Goal: Information Seeking & Learning: Get advice/opinions

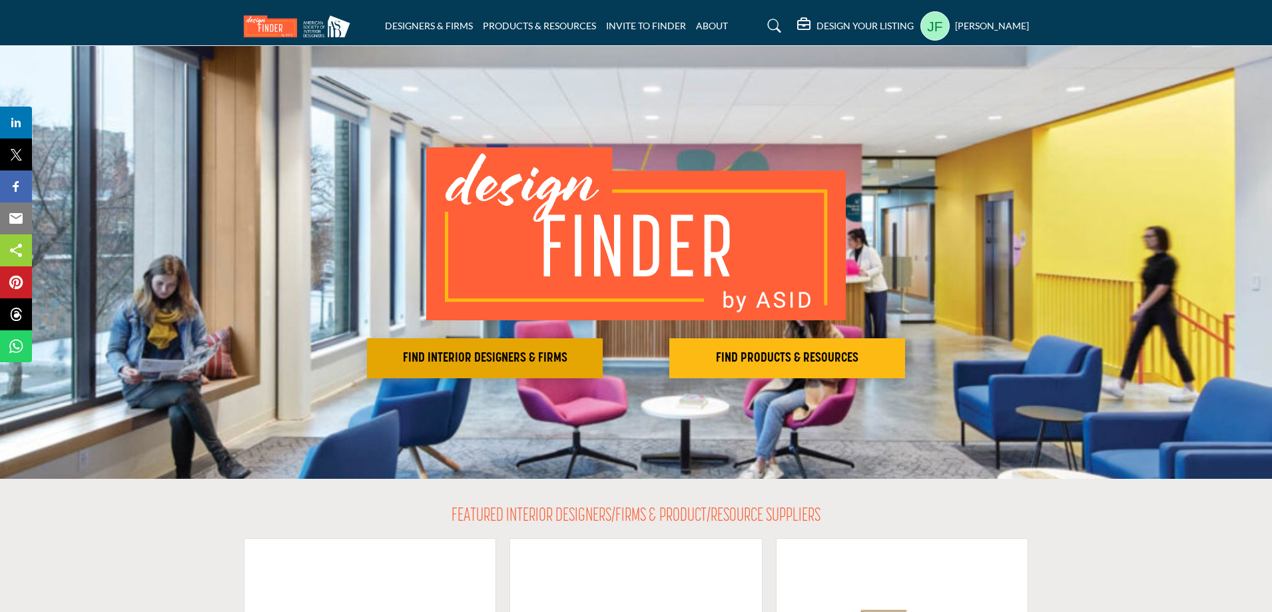
click at [536, 342] on button "FIND INTERIOR DESIGNERS & FIRMS" at bounding box center [485, 358] width 236 height 40
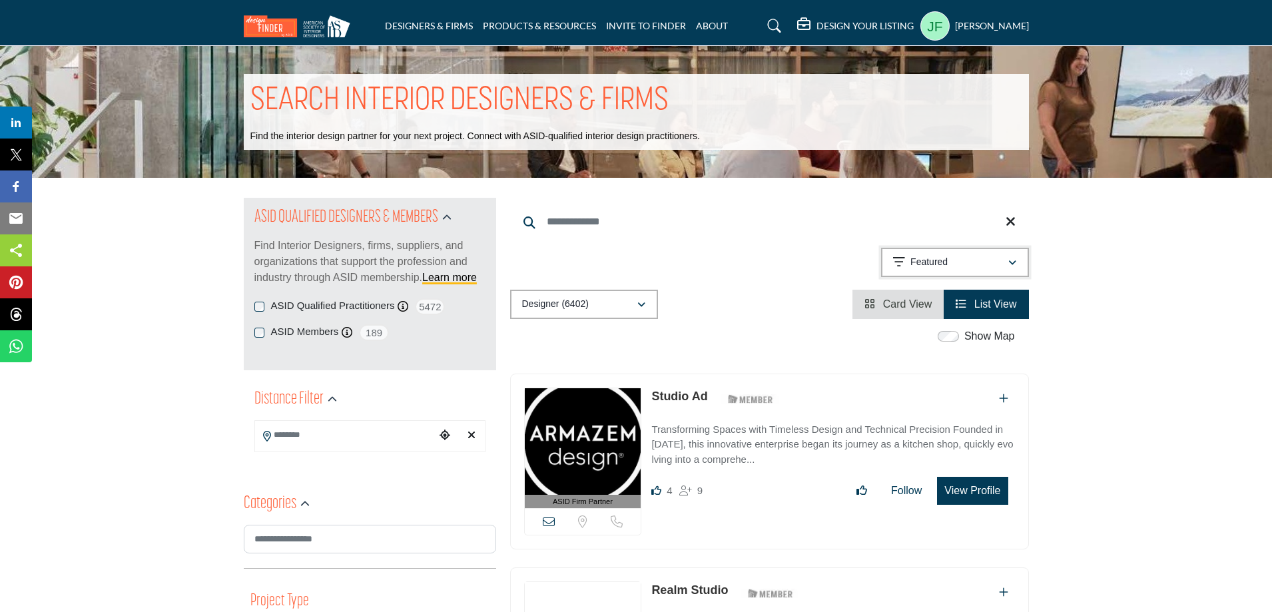
click at [991, 266] on div "Featured" at bounding box center [950, 262] width 115 height 16
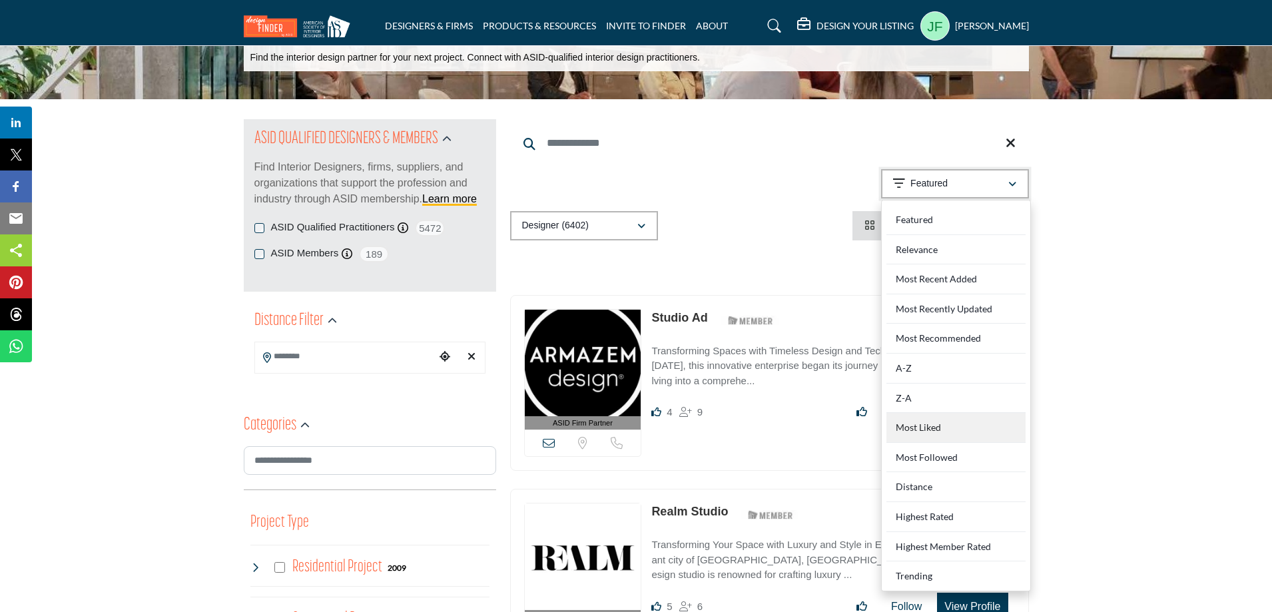
scroll to position [67, 0]
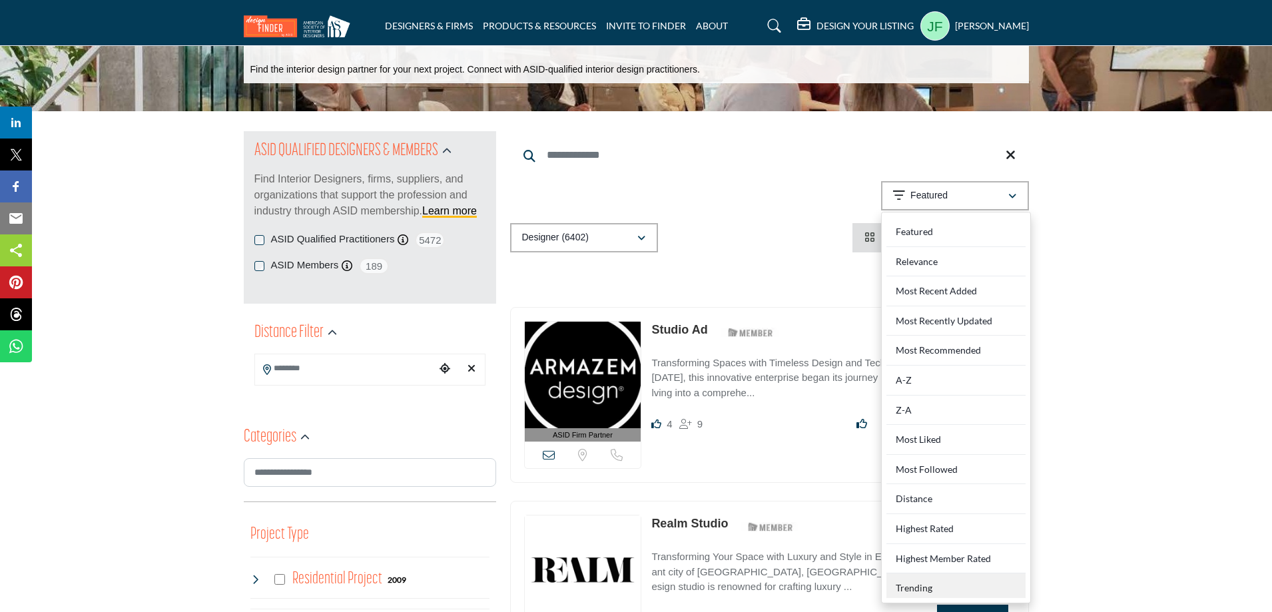
click at [959, 583] on div "Trending" at bounding box center [955, 585] width 139 height 25
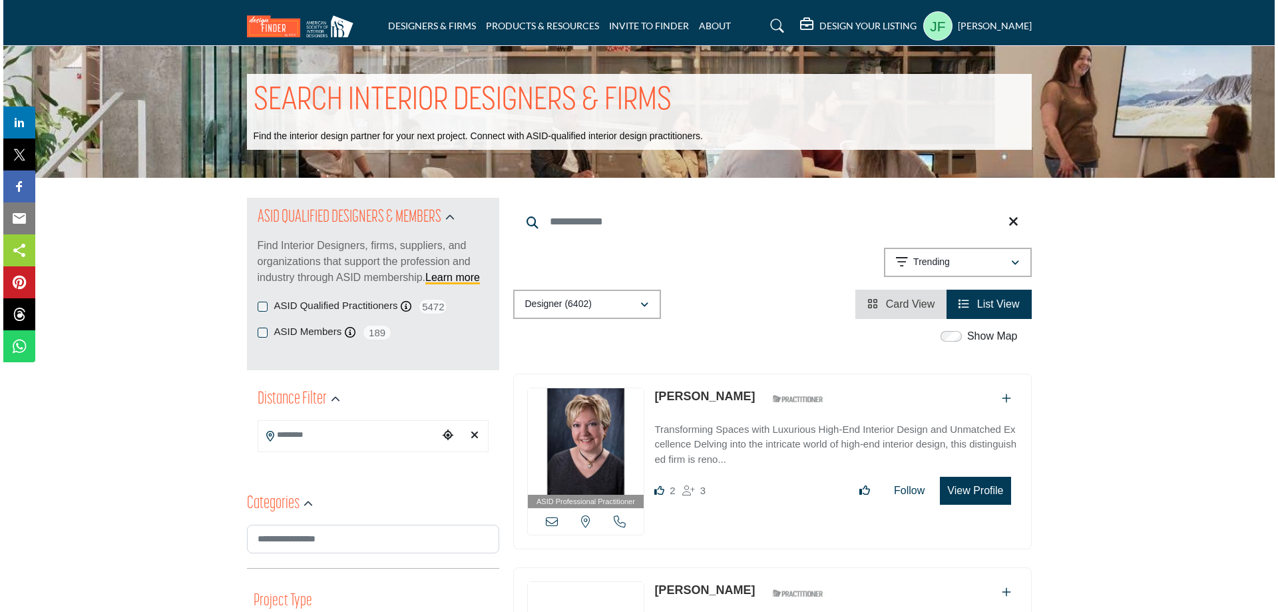
scroll to position [67, 0]
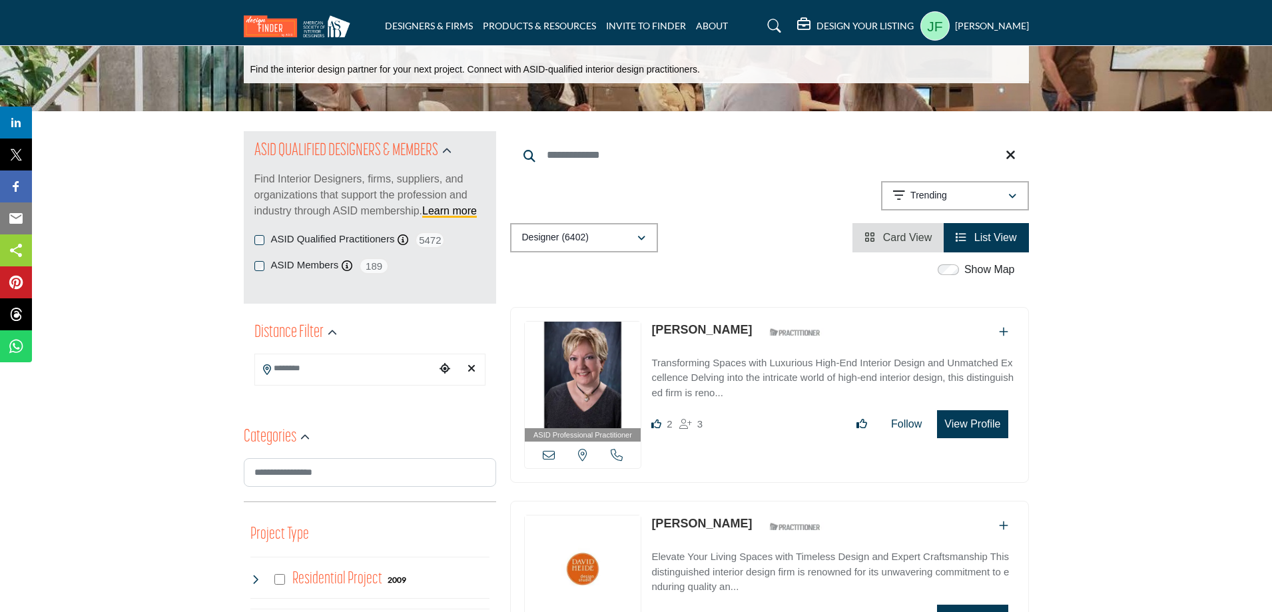
click at [955, 426] on button "View Profile" at bounding box center [972, 424] width 71 height 28
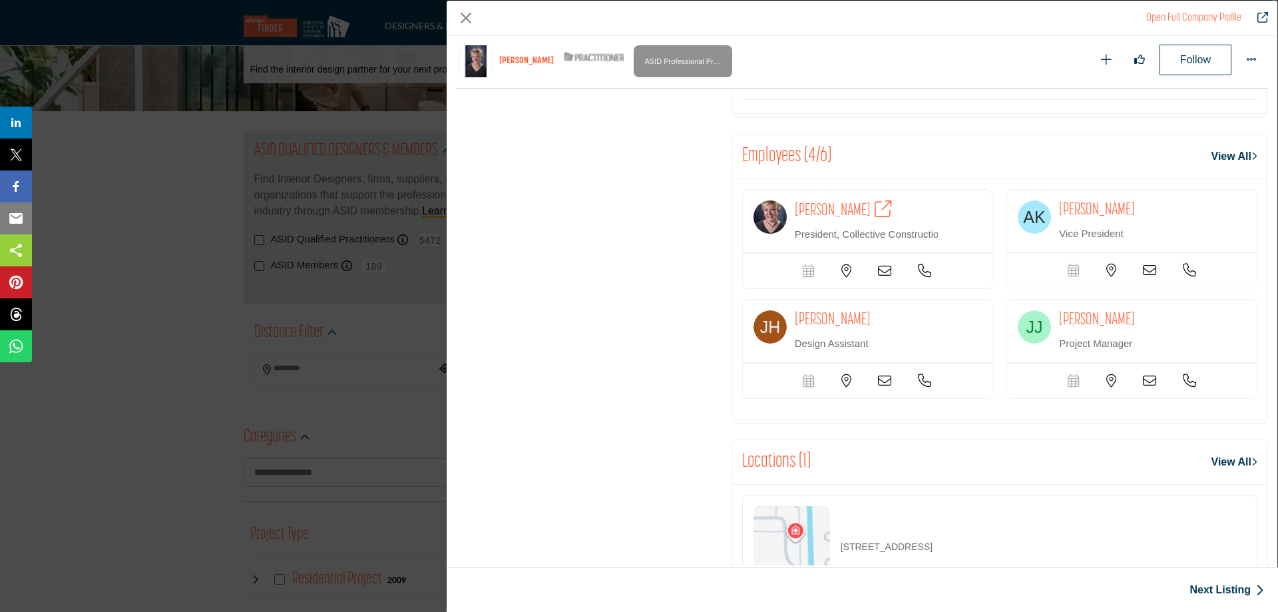
scroll to position [1893, 0]
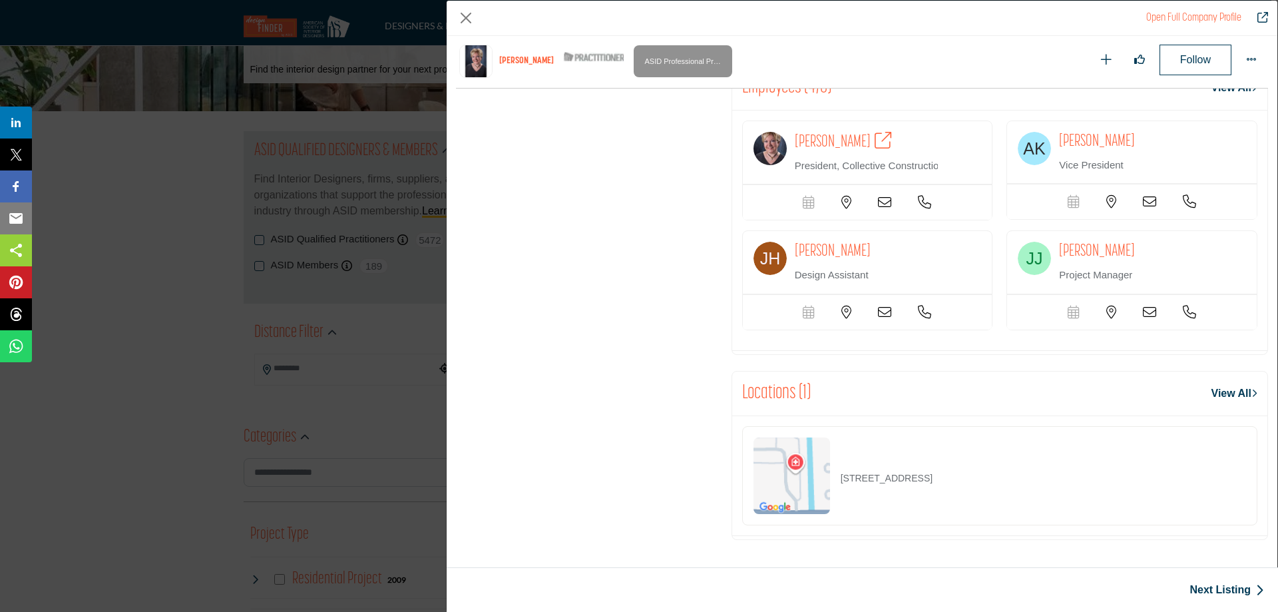
click at [843, 200] on icon "Company Data Modal" at bounding box center [847, 202] width 10 height 13
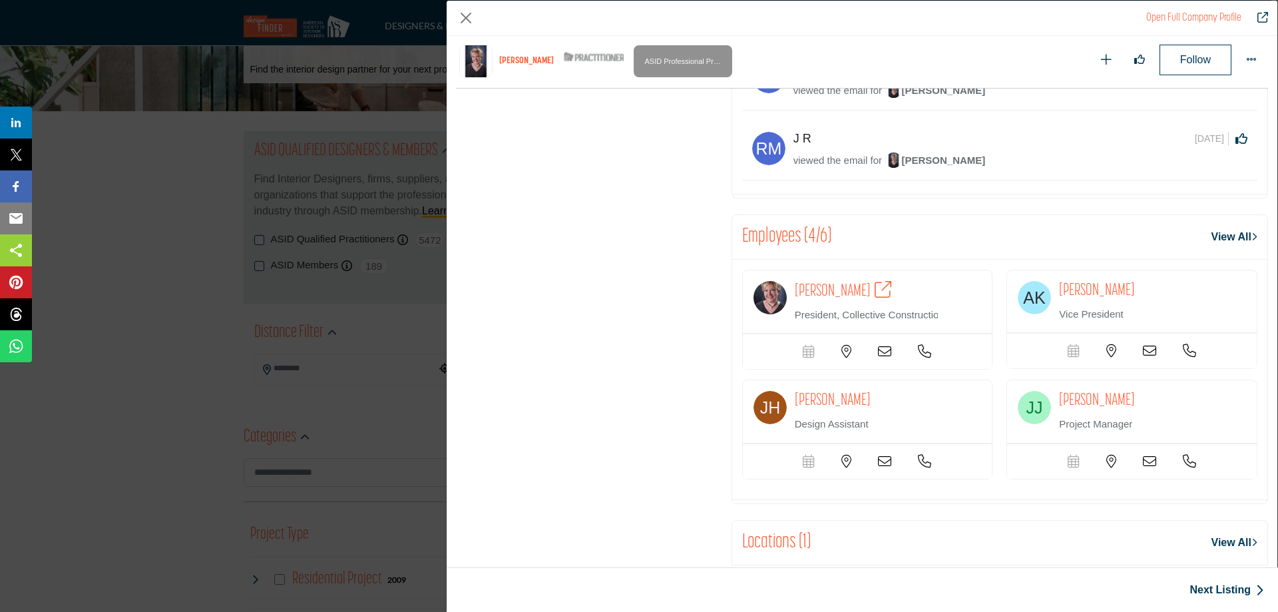
scroll to position [1760, 0]
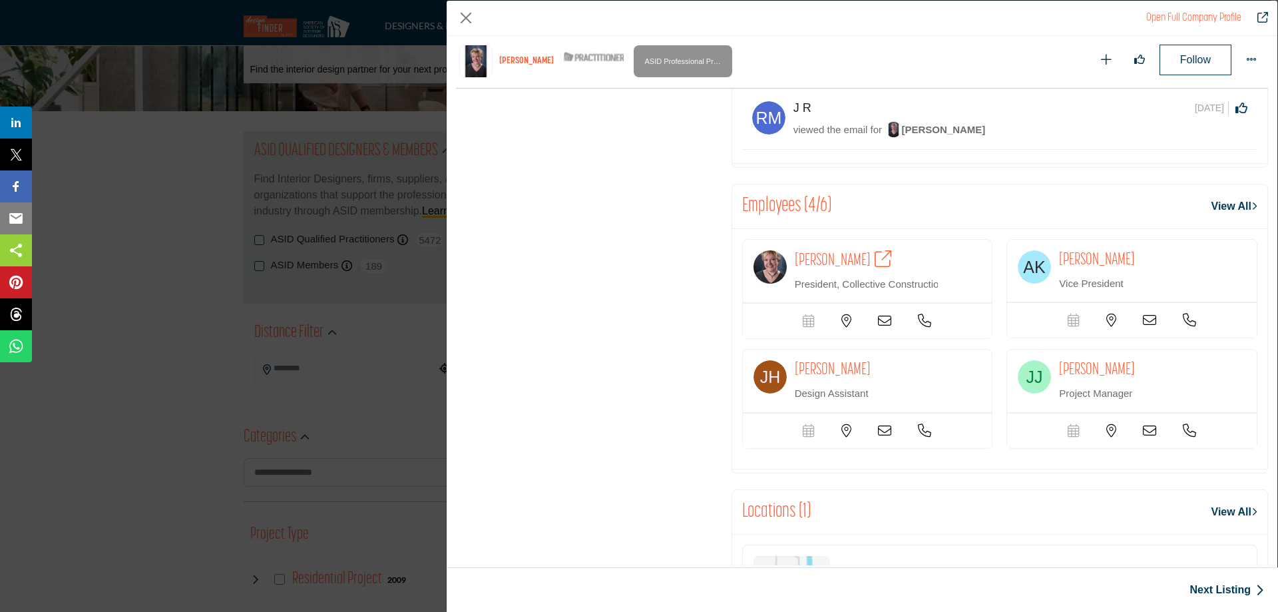
click at [919, 328] on icon "Company Data Modal" at bounding box center [924, 320] width 13 height 13
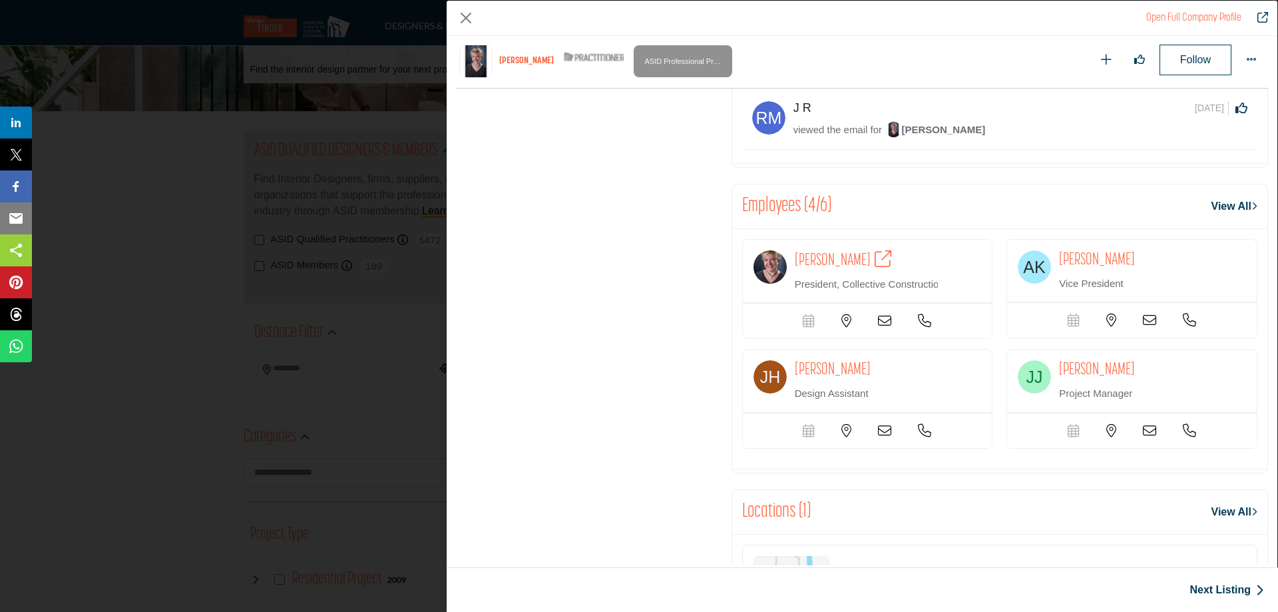
click at [924, 328] on icon "Company Data Modal" at bounding box center [924, 320] width 13 height 13
click at [923, 328] on icon "Company Data Modal" at bounding box center [924, 320] width 13 height 13
click at [918, 328] on icon "Company Data Modal" at bounding box center [924, 320] width 13 height 13
click at [892, 338] on div "Scheduler url is currently unavailable for this contact." at bounding box center [868, 320] width 250 height 35
click at [881, 328] on icon "Company Data Modal" at bounding box center [884, 320] width 13 height 13
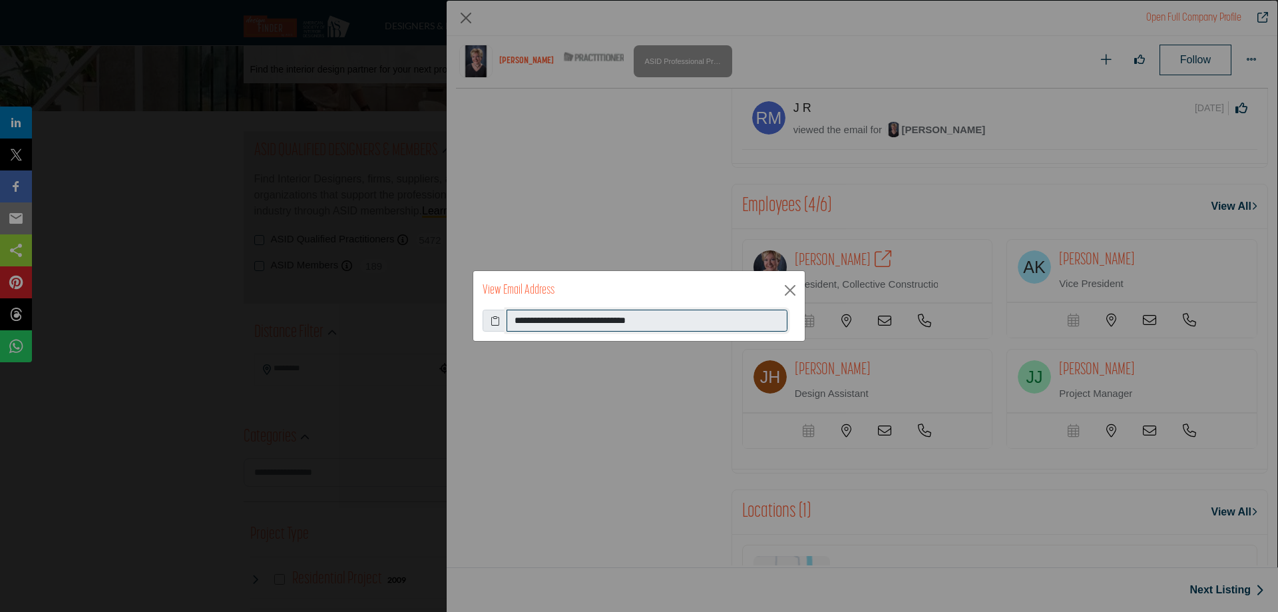
click at [587, 327] on input "**********" at bounding box center [647, 321] width 281 height 23
click at [789, 292] on button "Close" at bounding box center [790, 290] width 20 height 20
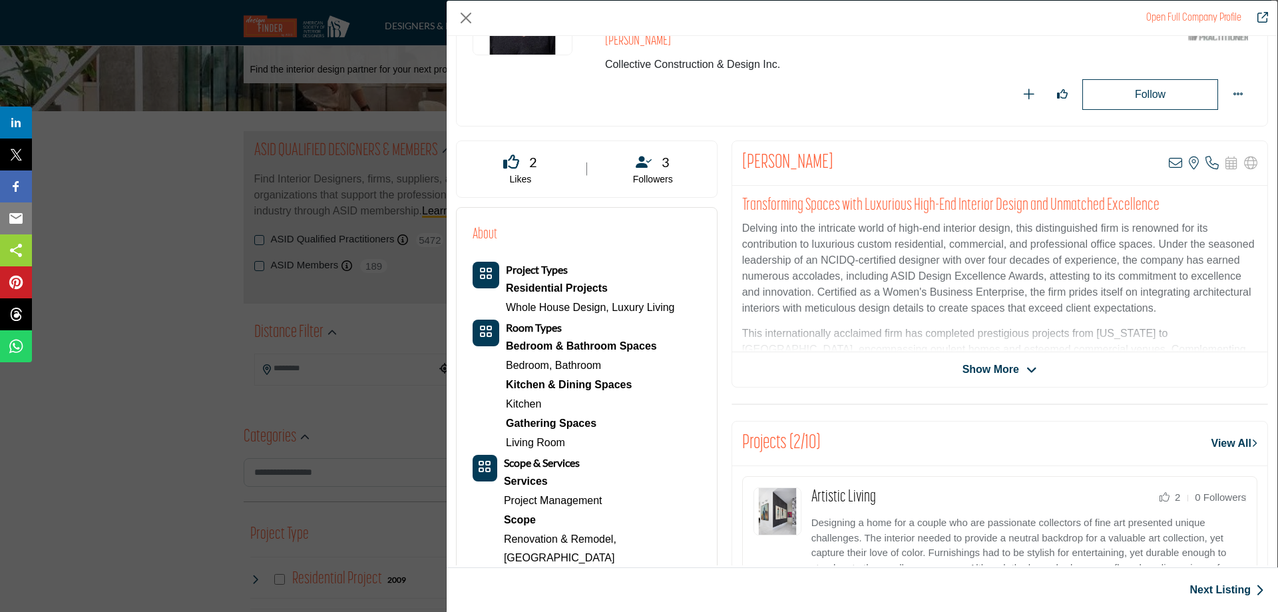
scroll to position [0, 0]
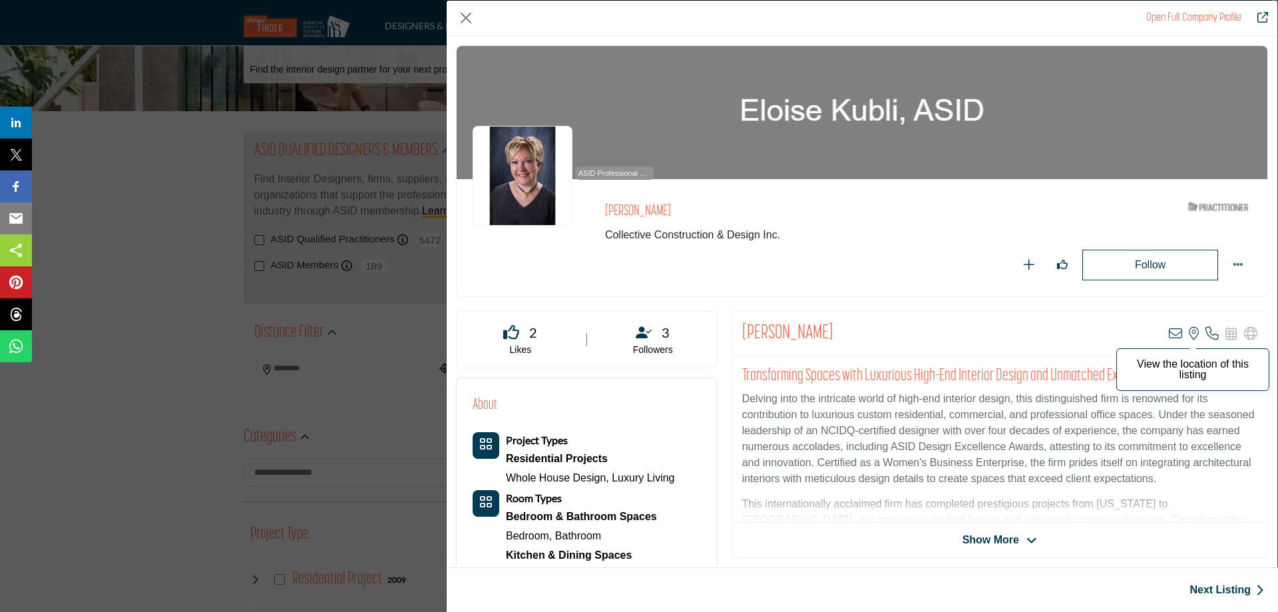
click at [1190, 334] on icon "Company Data Modal" at bounding box center [1194, 333] width 10 height 13
click at [1006, 539] on span "Show More" at bounding box center [991, 540] width 57 height 16
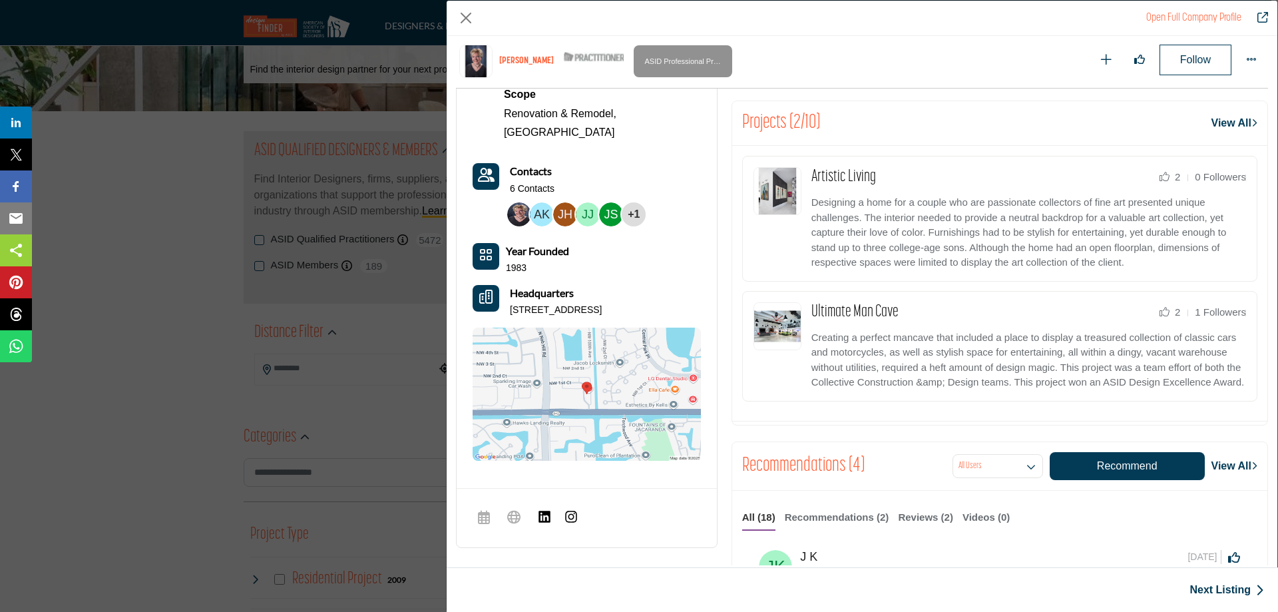
scroll to position [720, 0]
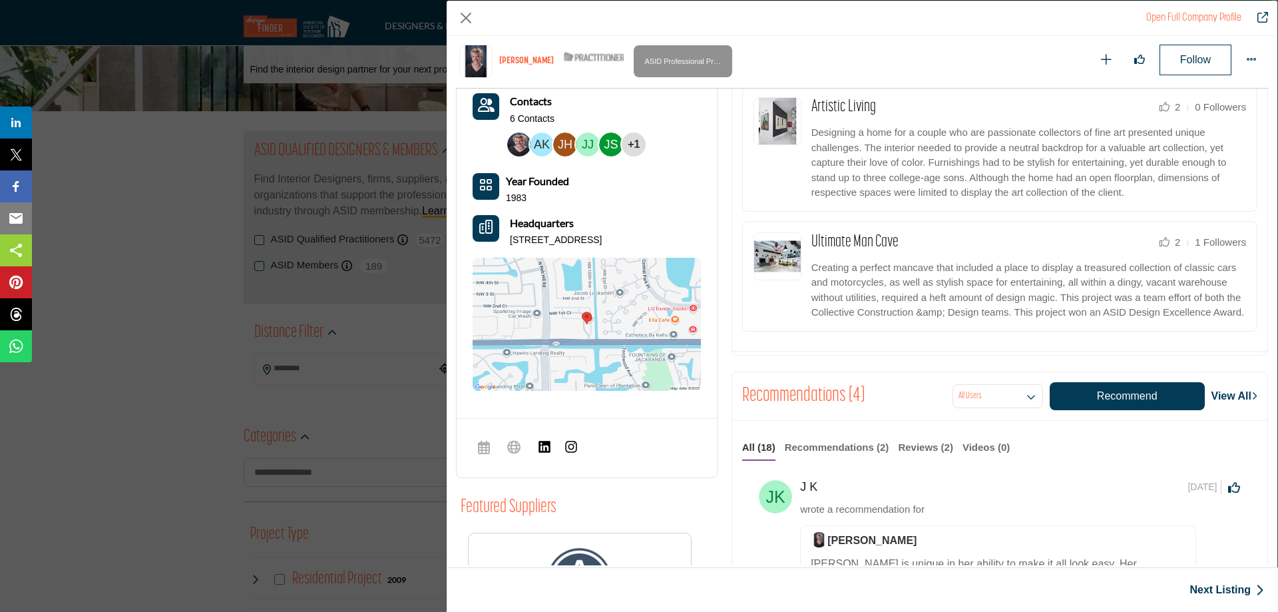
click at [602, 234] on p "102 NW 100th Ave, 33324-7008, USA" at bounding box center [556, 240] width 92 height 13
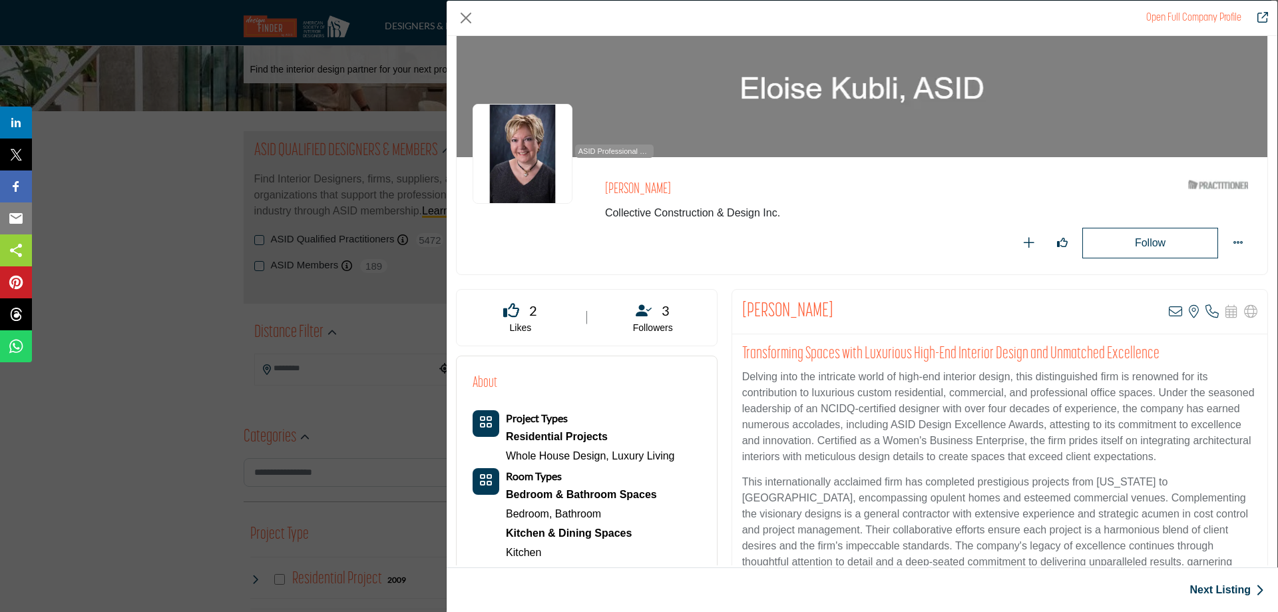
scroll to position [0, 0]
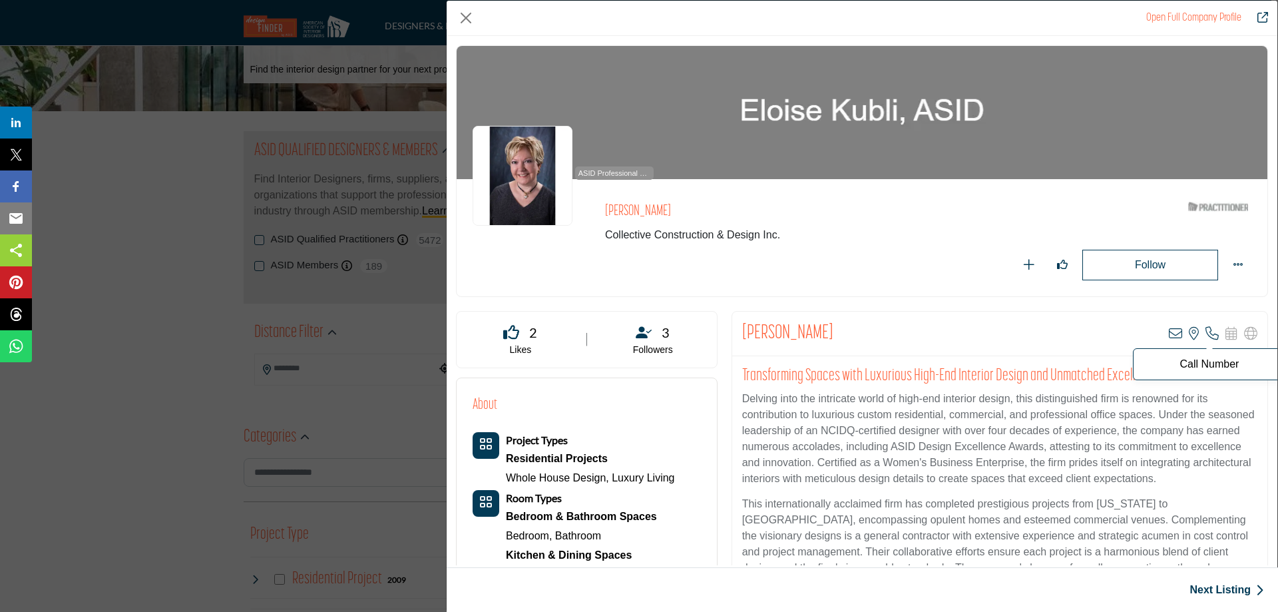
click at [1206, 333] on icon "Company Data Modal" at bounding box center [1212, 333] width 13 height 13
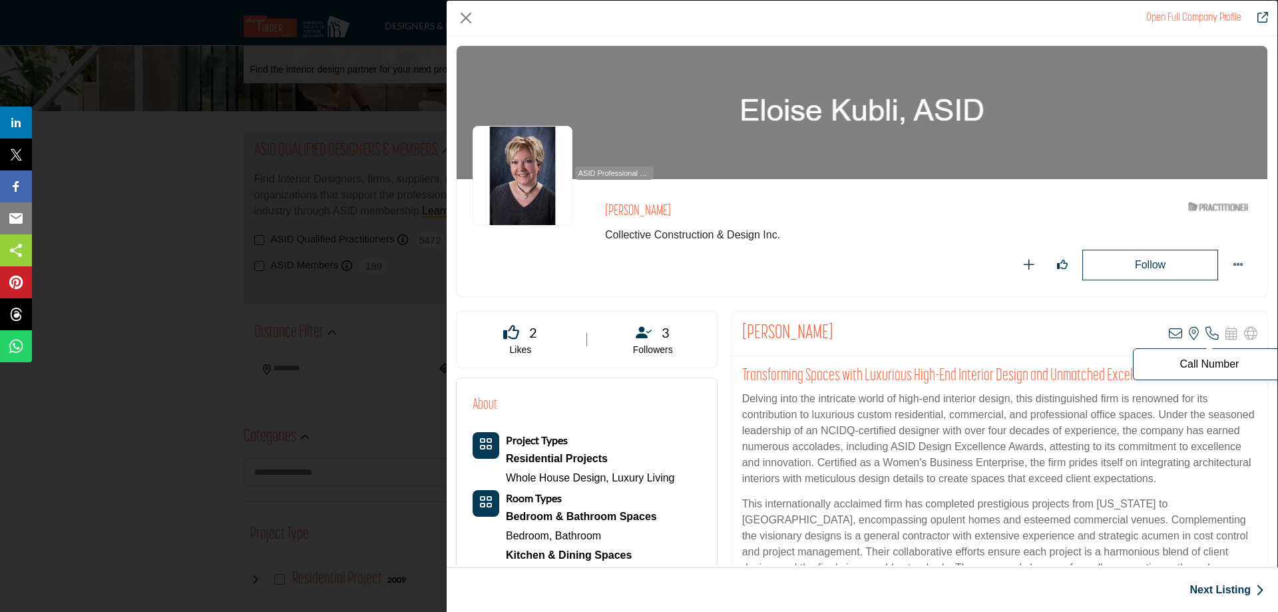
click at [1208, 365] on p "Call Number" at bounding box center [1209, 364] width 138 height 11
click at [1052, 325] on div "Eloise Kubli View email address of this listing View the location of this listi…" at bounding box center [999, 334] width 535 height 45
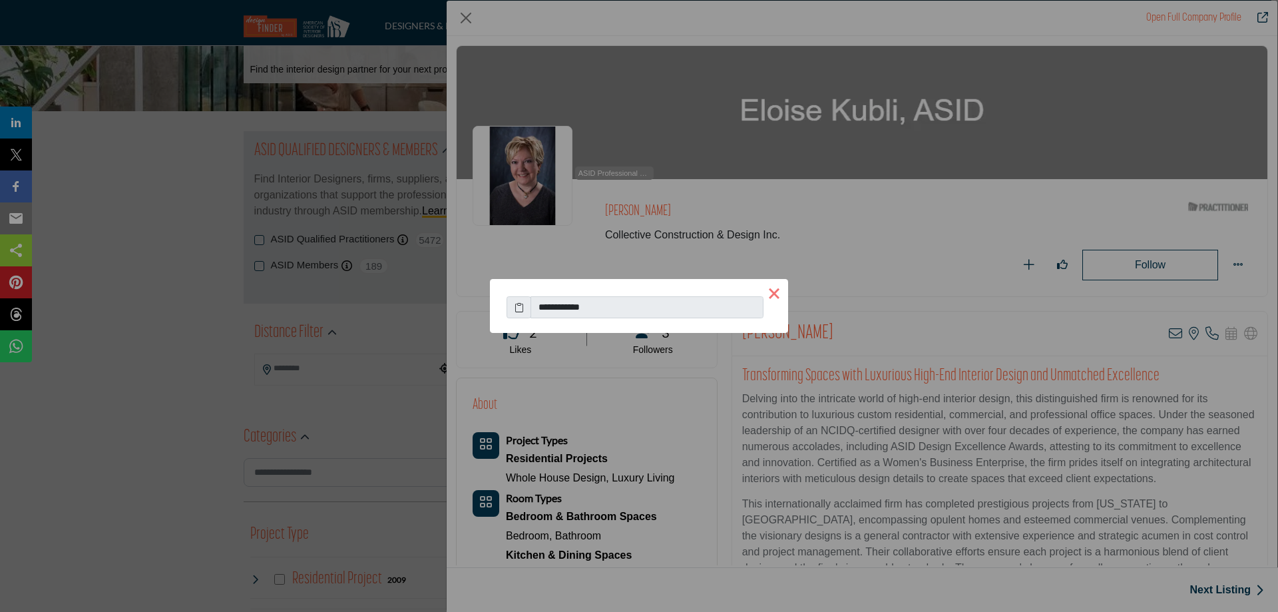
click at [778, 292] on button "×" at bounding box center [774, 293] width 28 height 28
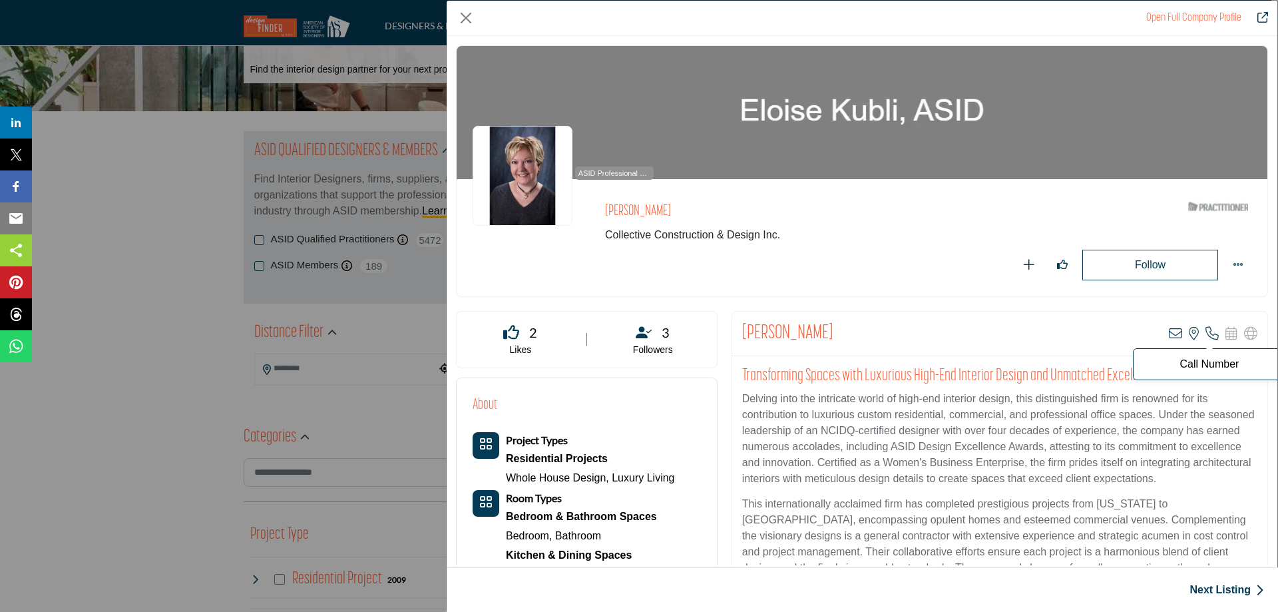
click at [1208, 334] on icon "Company Data Modal" at bounding box center [1212, 333] width 13 height 13
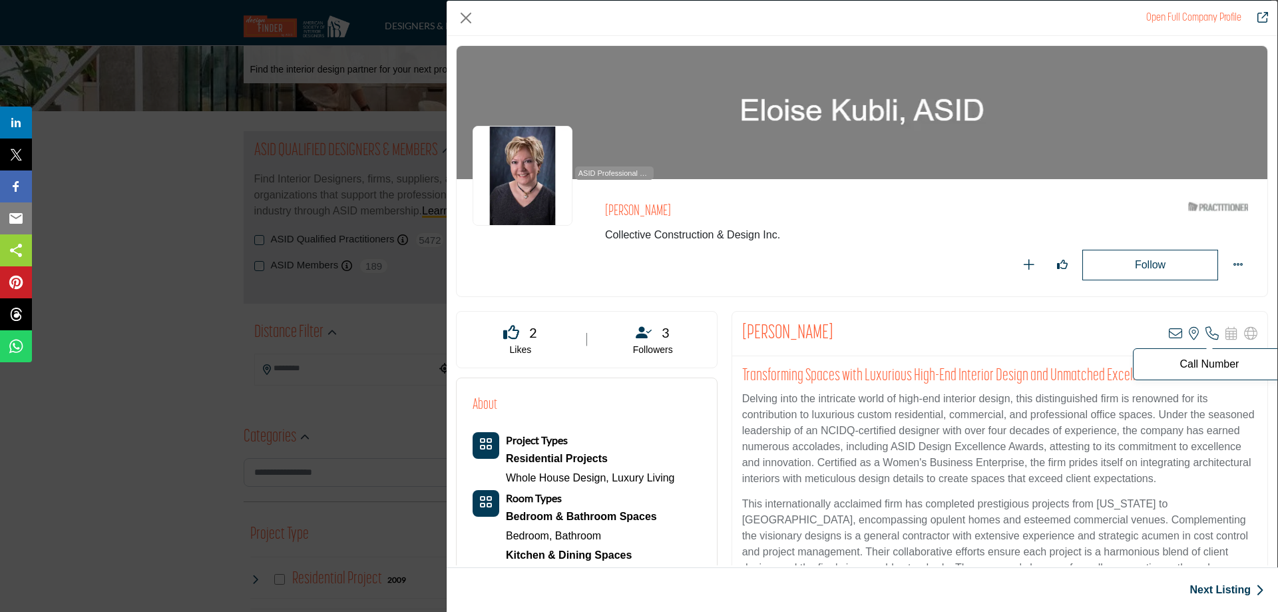
click at [1218, 364] on p "Call Number" at bounding box center [1209, 364] width 138 height 11
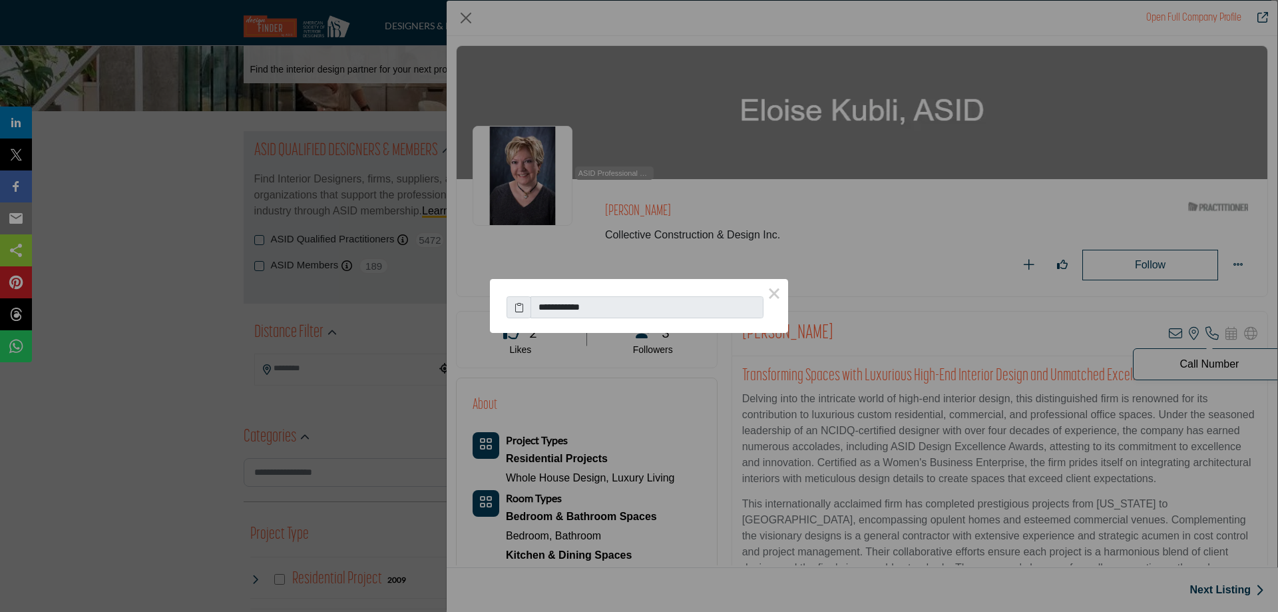
click at [1182, 363] on div "**********" at bounding box center [639, 306] width 1278 height 612
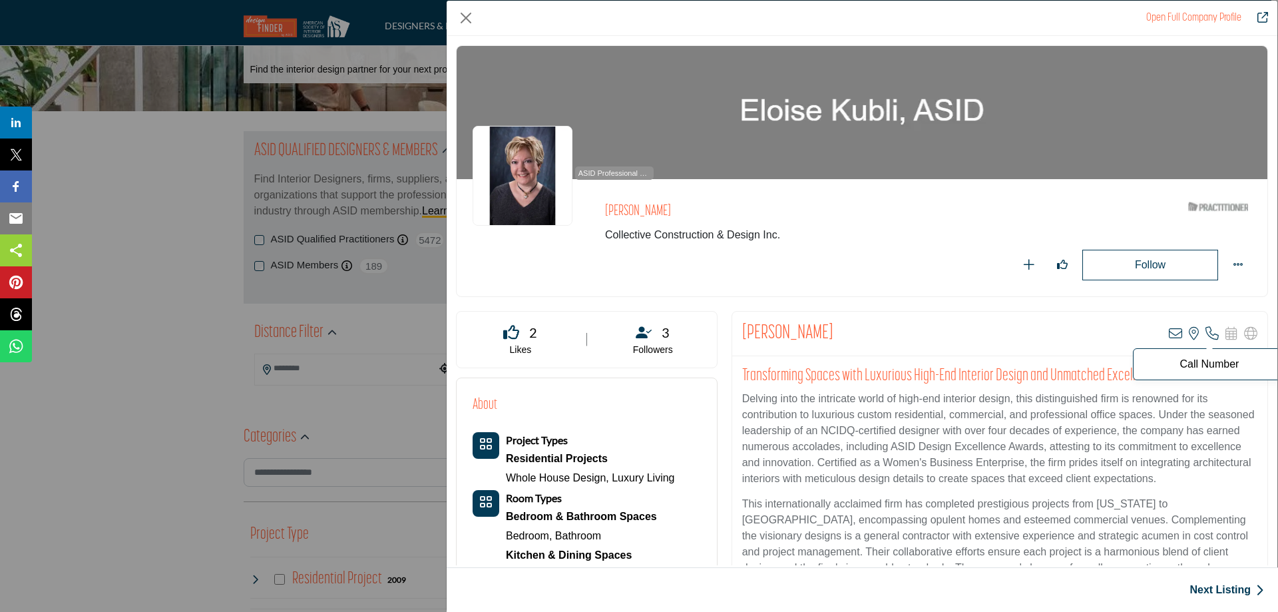
click at [1182, 363] on p "Call Number" at bounding box center [1209, 364] width 138 height 11
click at [1224, 364] on p "Call Number" at bounding box center [1209, 364] width 138 height 11
click at [1112, 327] on div "Eloise Kubli View email address of this listing View the location of this listi…" at bounding box center [999, 334] width 535 height 45
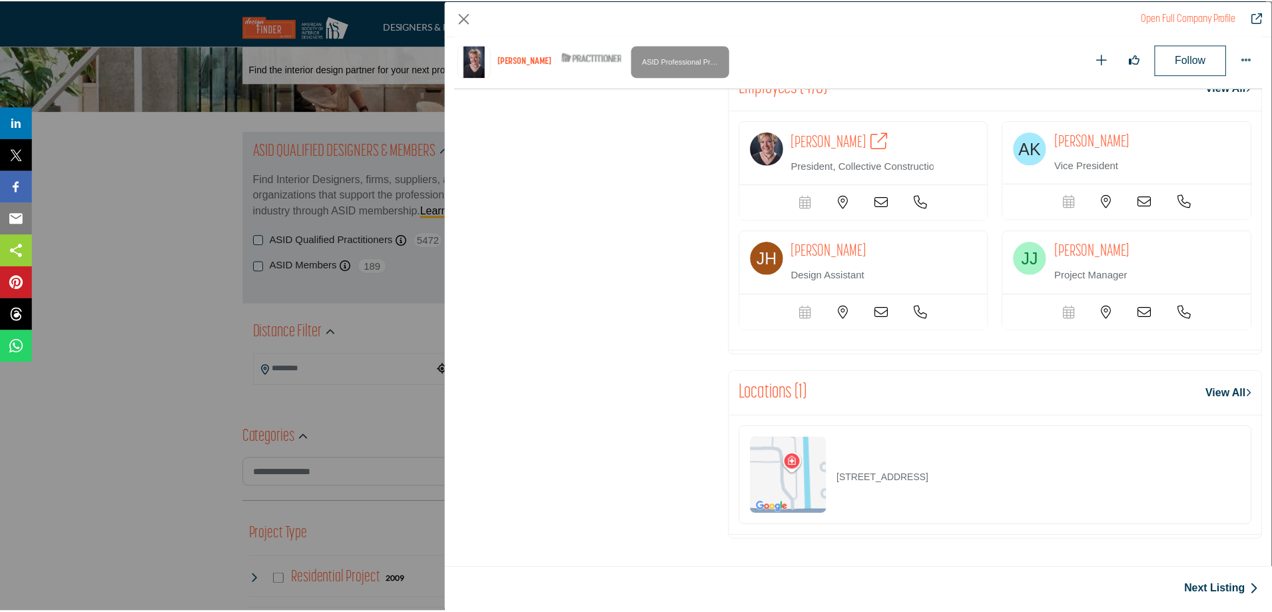
scroll to position [1931, 0]
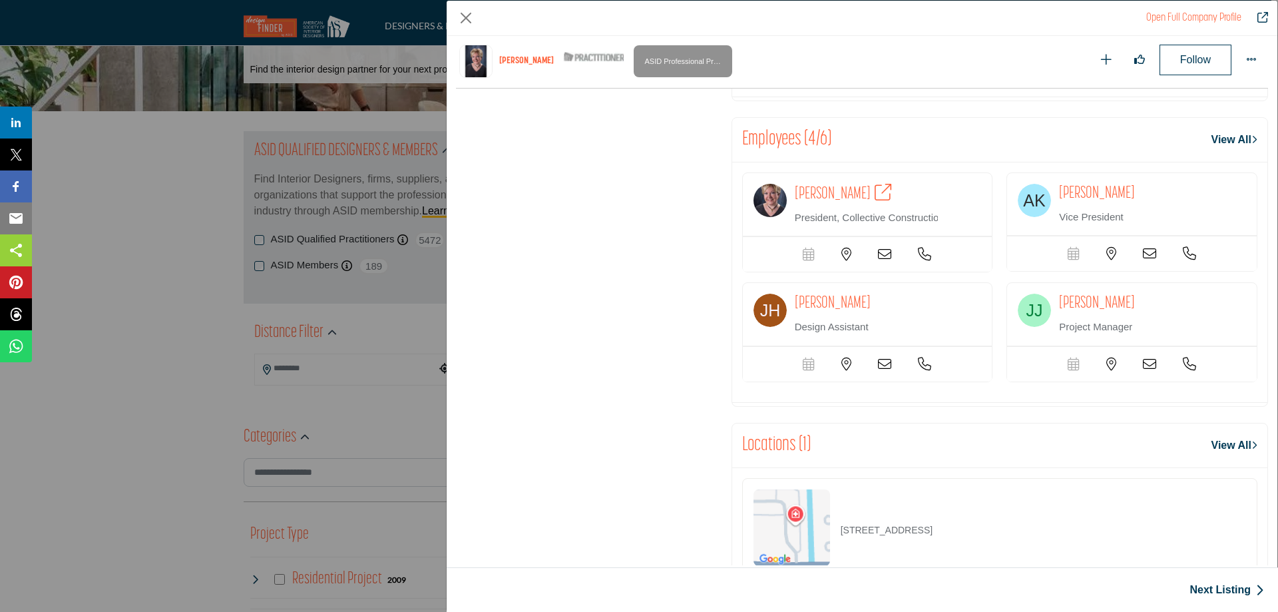
click at [919, 261] on icon "Company Data Modal" at bounding box center [924, 254] width 13 height 13
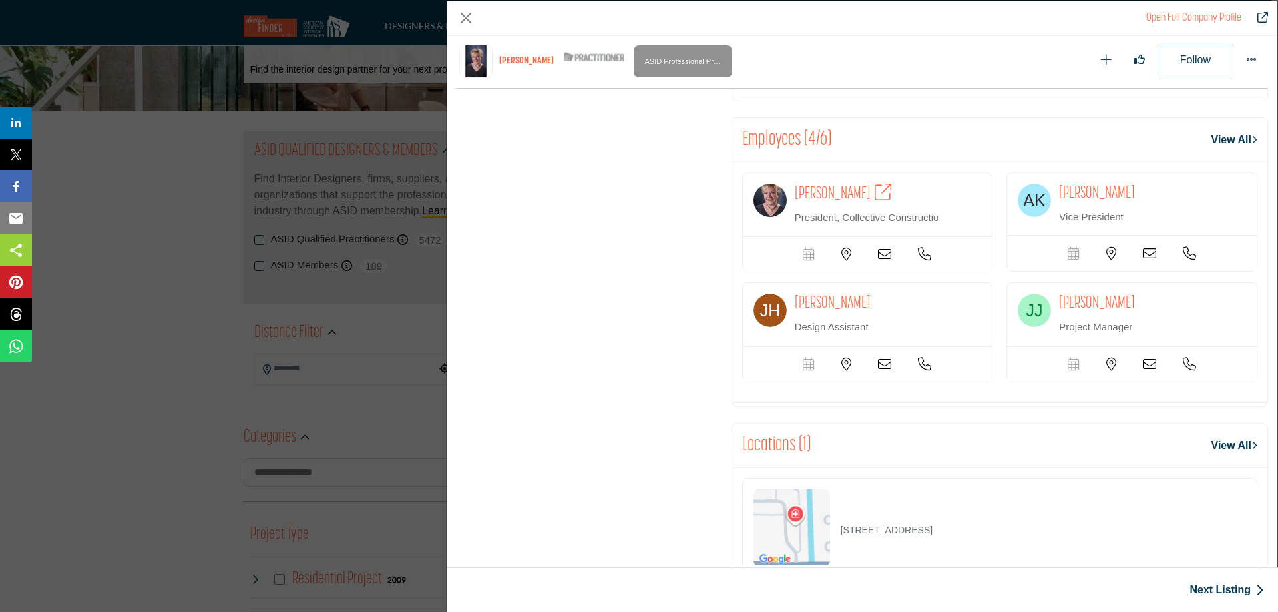
click at [923, 261] on icon "Company Data Modal" at bounding box center [924, 254] width 13 height 13
click at [878, 261] on icon "Company Data Modal" at bounding box center [884, 254] width 13 height 13
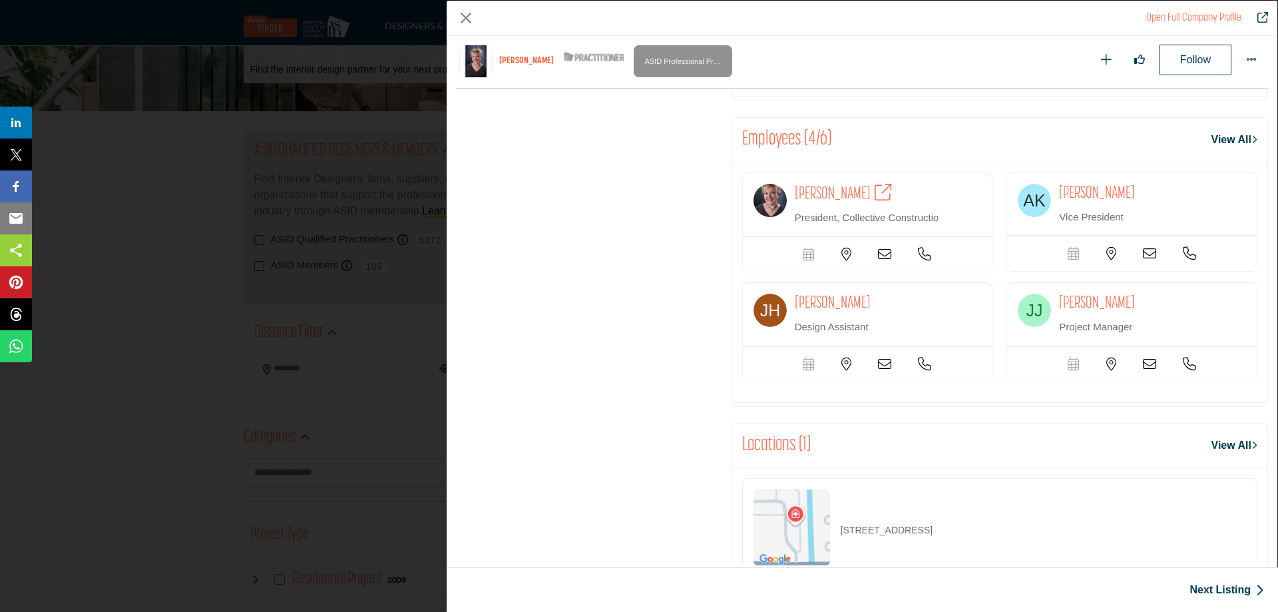
click at [883, 261] on icon "Company Data Modal" at bounding box center [884, 254] width 13 height 13
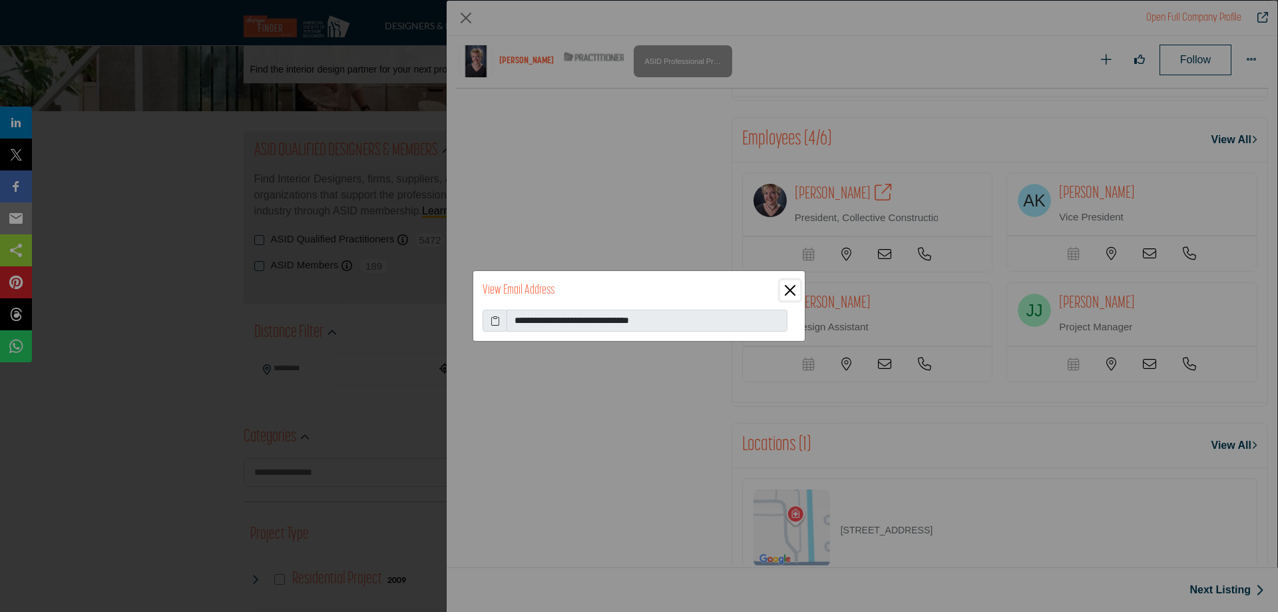
click at [788, 285] on button "Close" at bounding box center [790, 290] width 20 height 20
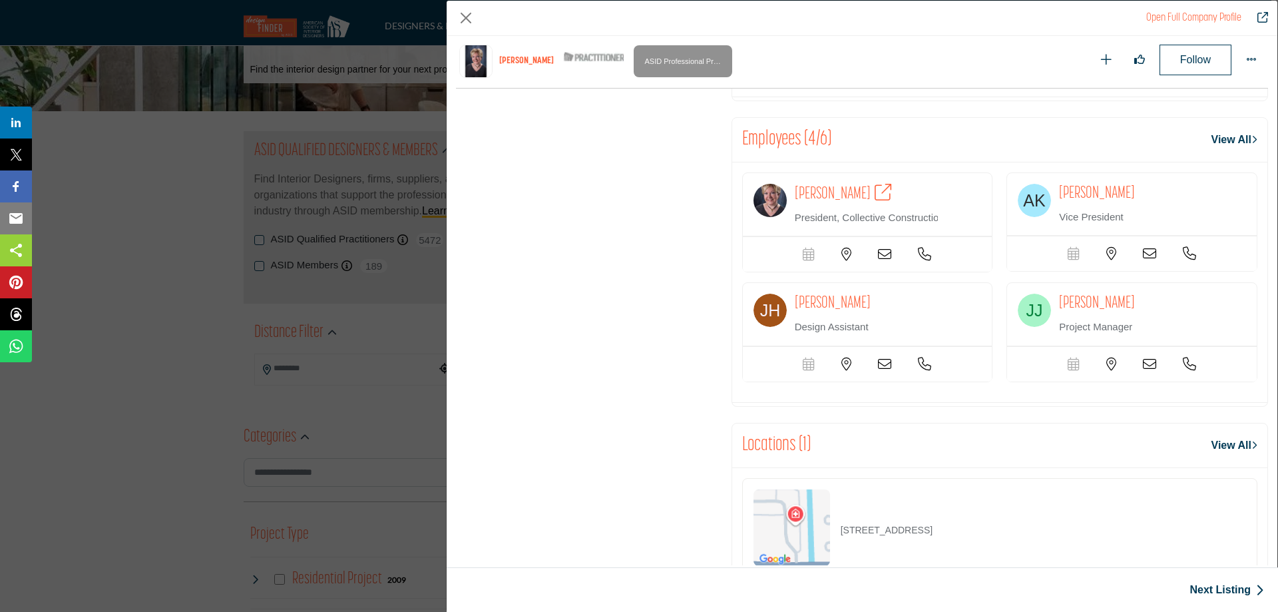
click at [885, 261] on icon "Company Data Modal" at bounding box center [884, 254] width 13 height 13
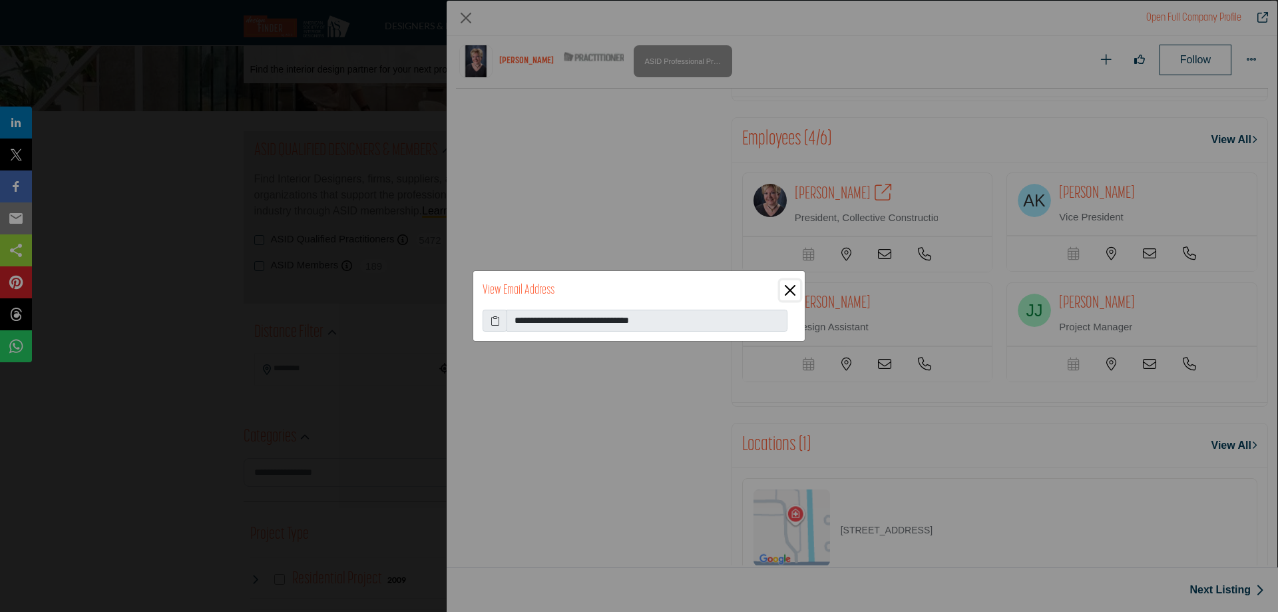
click at [795, 284] on button "Close" at bounding box center [790, 290] width 20 height 20
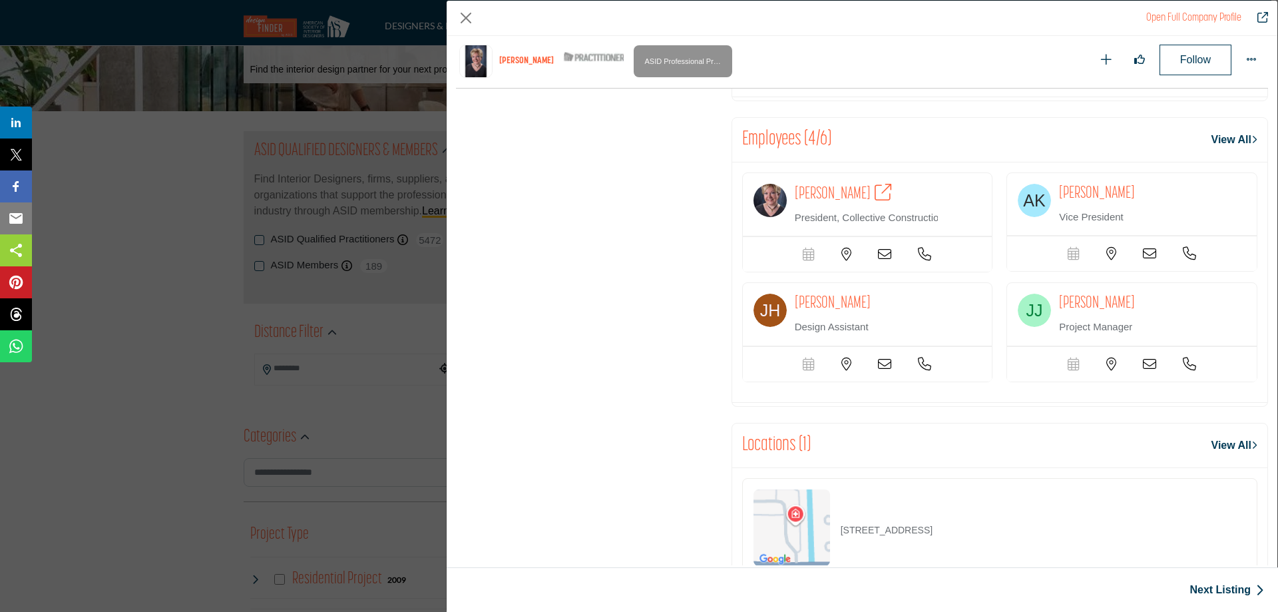
click at [891, 261] on icon "Company Data Modal" at bounding box center [884, 254] width 13 height 13
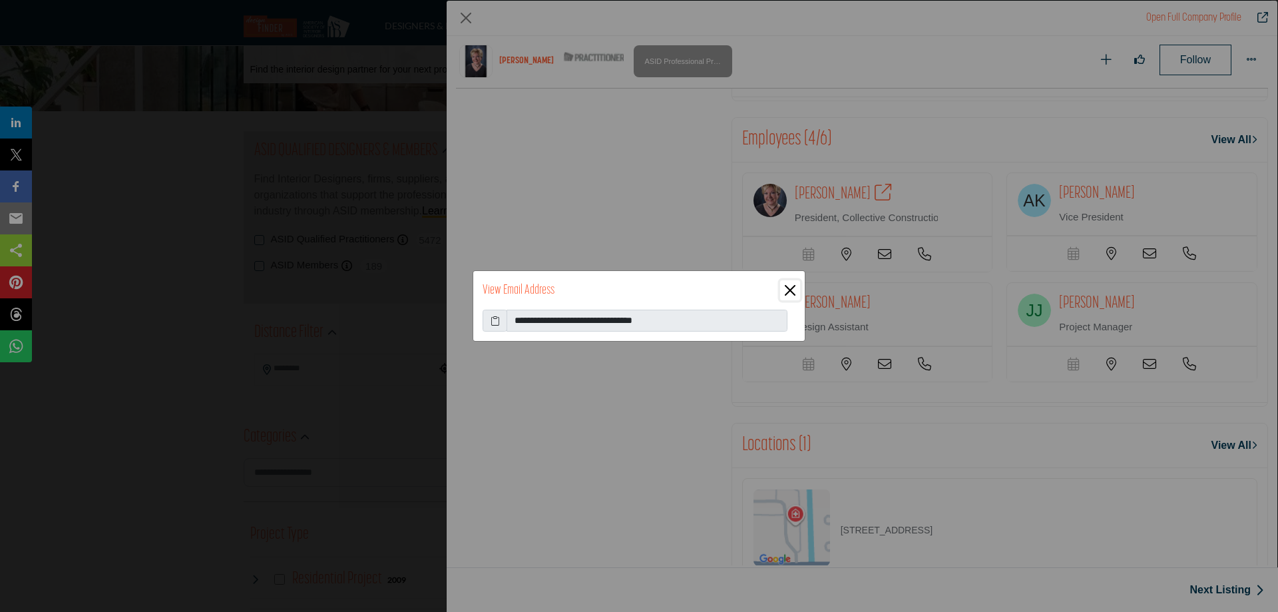
click at [794, 287] on button "Close" at bounding box center [790, 290] width 20 height 20
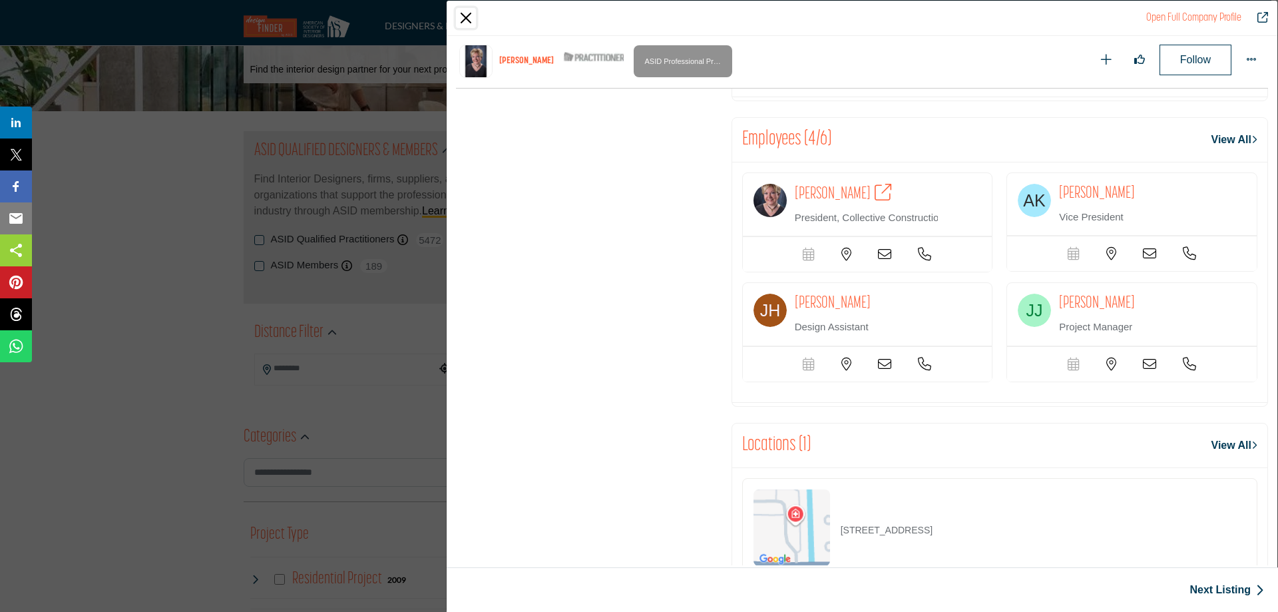
click at [459, 16] on button "Close" at bounding box center [466, 18] width 20 height 20
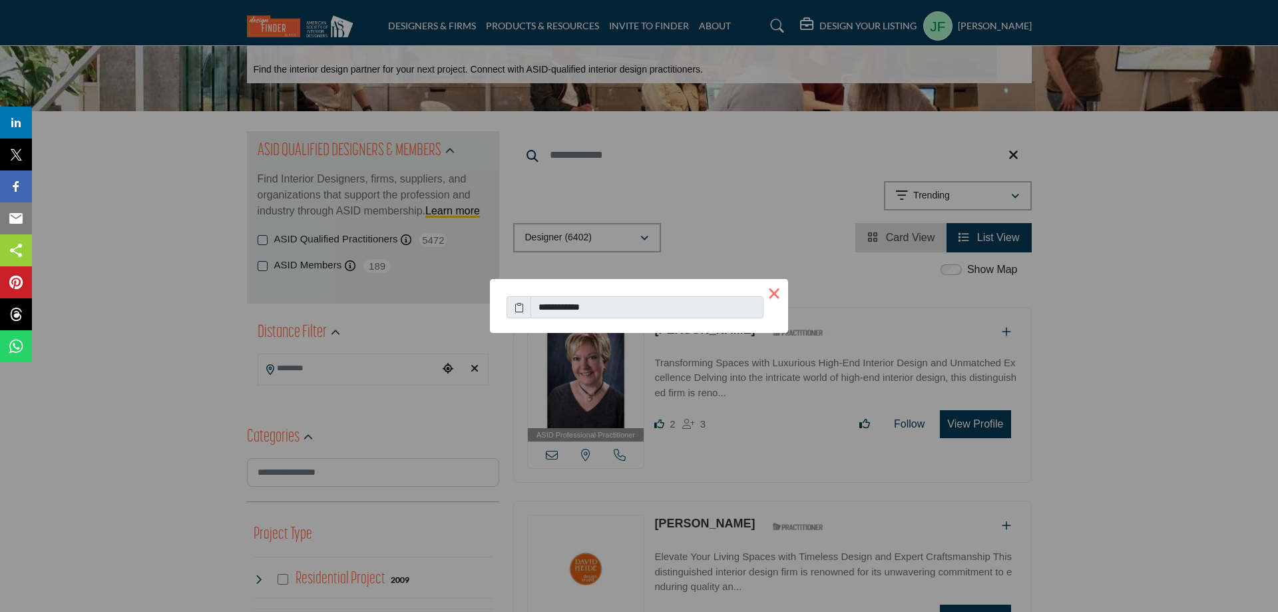
click at [776, 294] on button "×" at bounding box center [774, 293] width 28 height 28
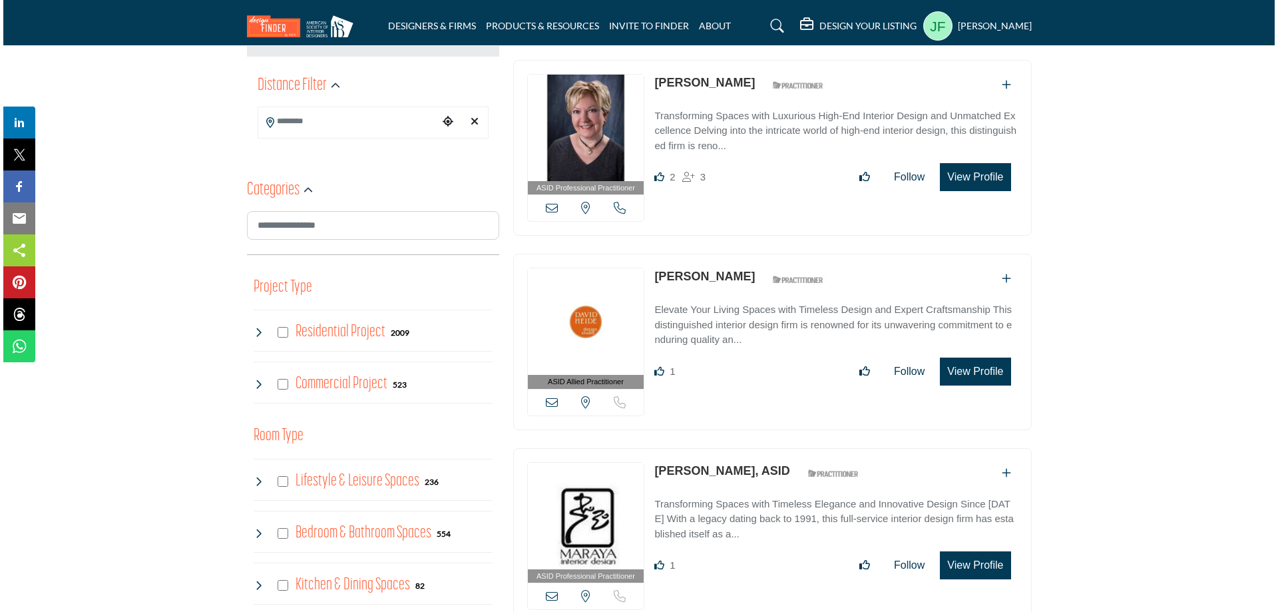
scroll to position [333, 0]
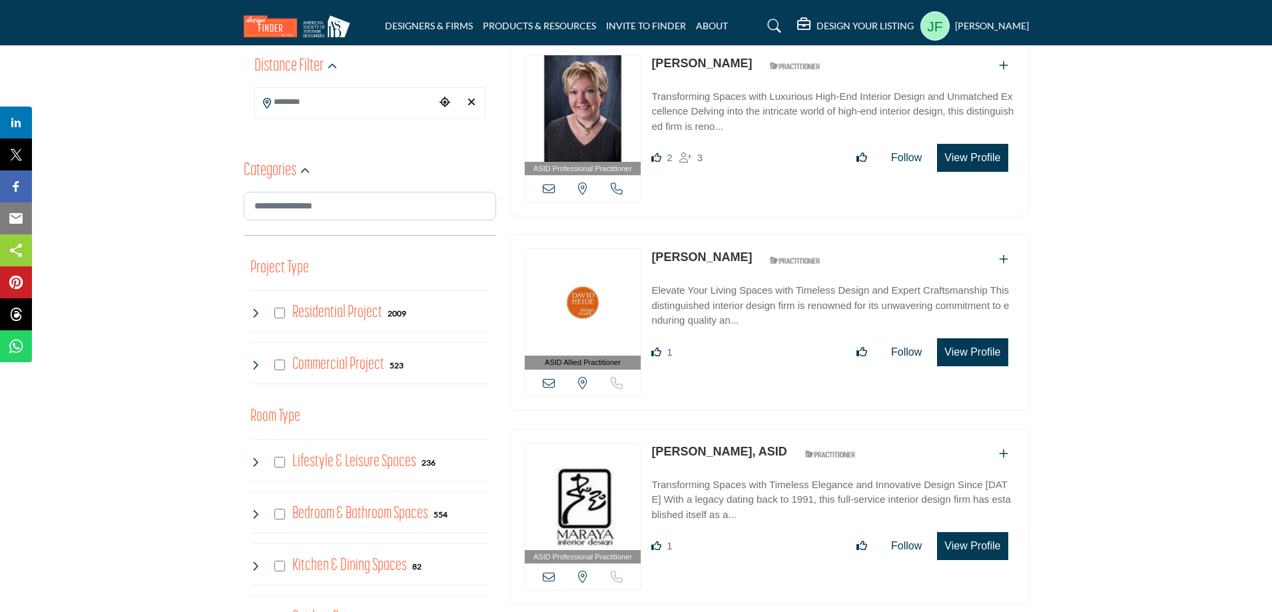
click at [967, 356] on button "View Profile" at bounding box center [972, 352] width 71 height 28
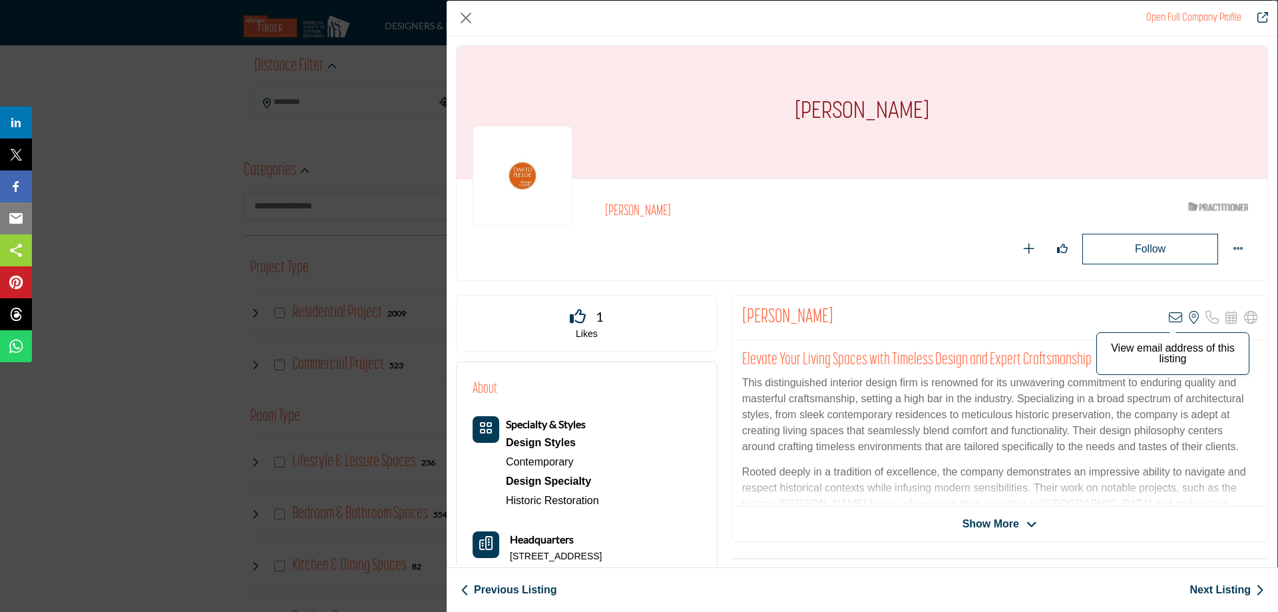
click at [1169, 316] on icon "Company Data Modal" at bounding box center [1175, 317] width 13 height 13
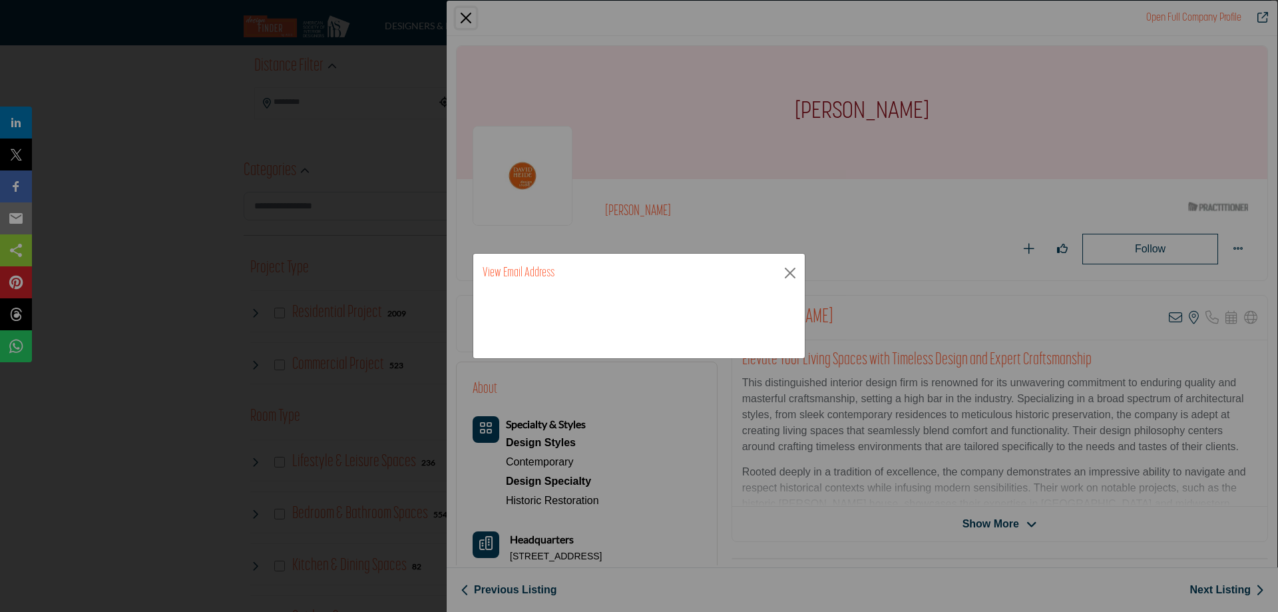
drag, startPoint x: 1170, startPoint y: 316, endPoint x: 941, endPoint y: 316, distance: 229.7
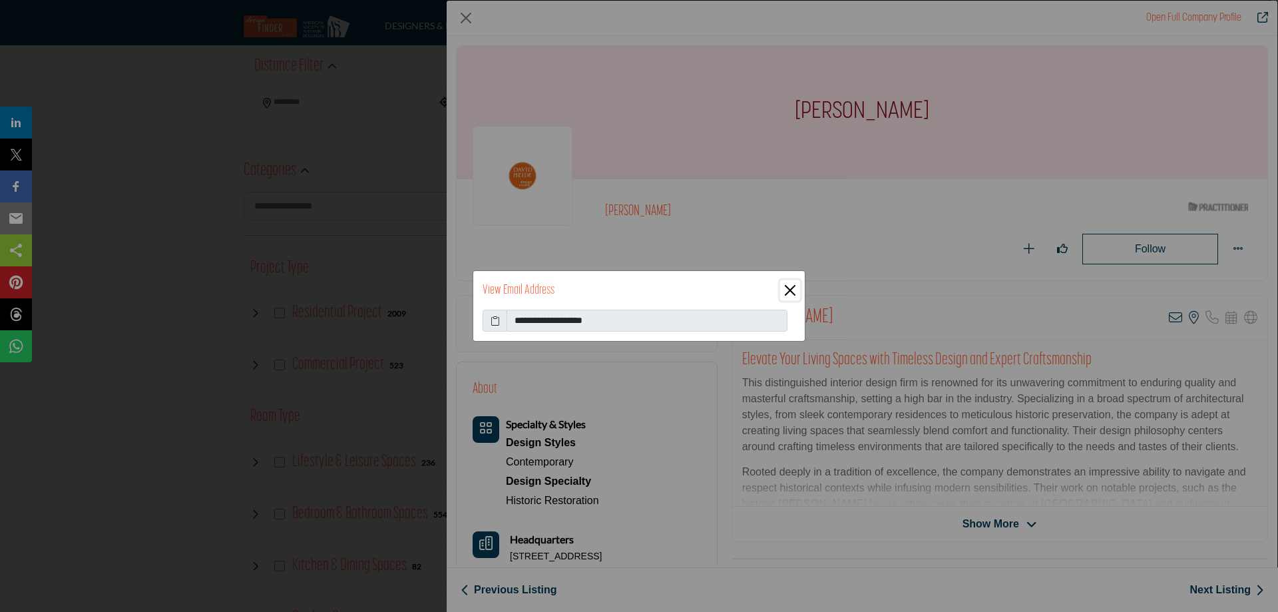
click at [786, 294] on button "Close" at bounding box center [790, 290] width 20 height 20
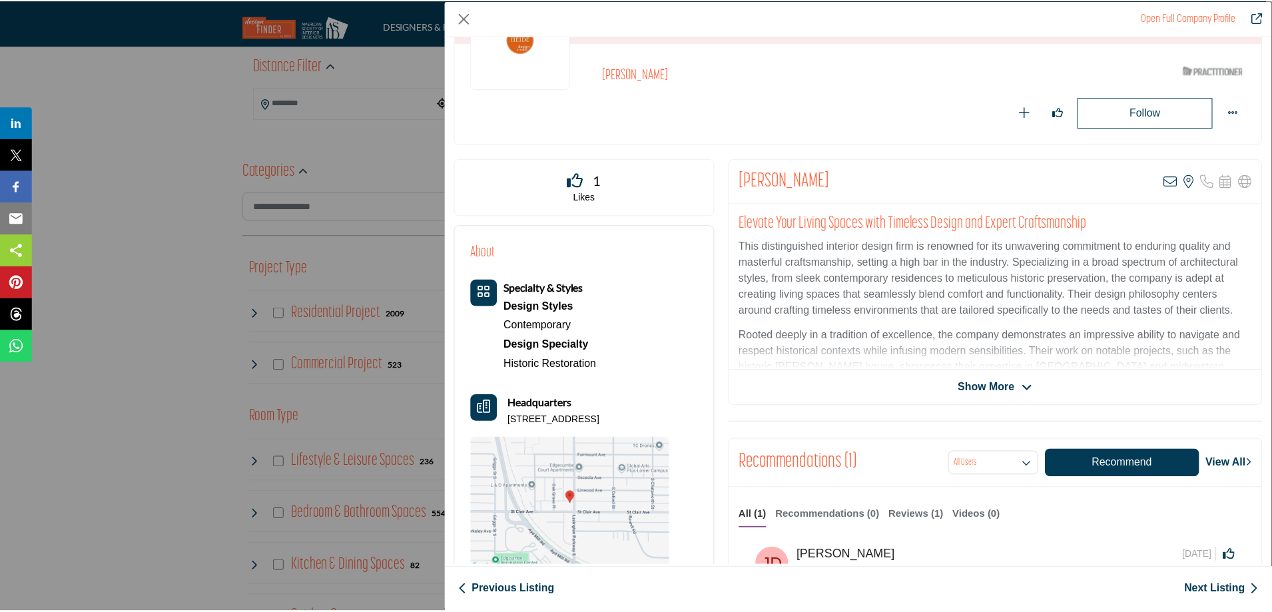
scroll to position [113, 0]
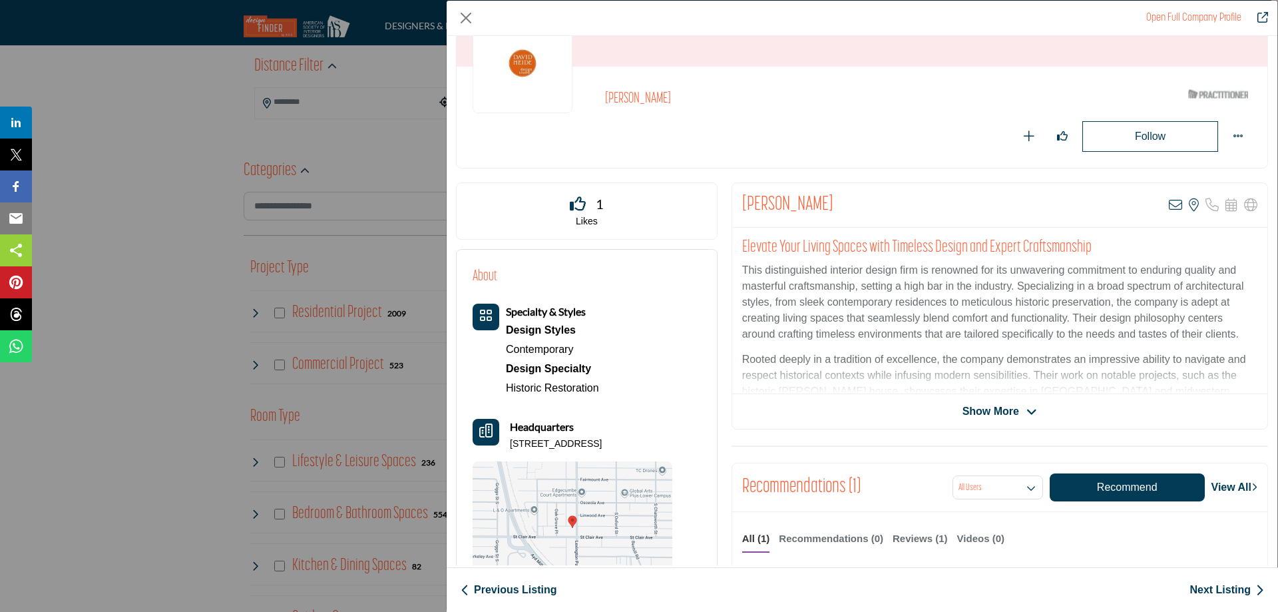
click at [602, 440] on p "235 Lexington Pkwy S, 55105-2757, USA" at bounding box center [556, 443] width 92 height 13
click at [468, 22] on button "Close" at bounding box center [466, 18] width 20 height 20
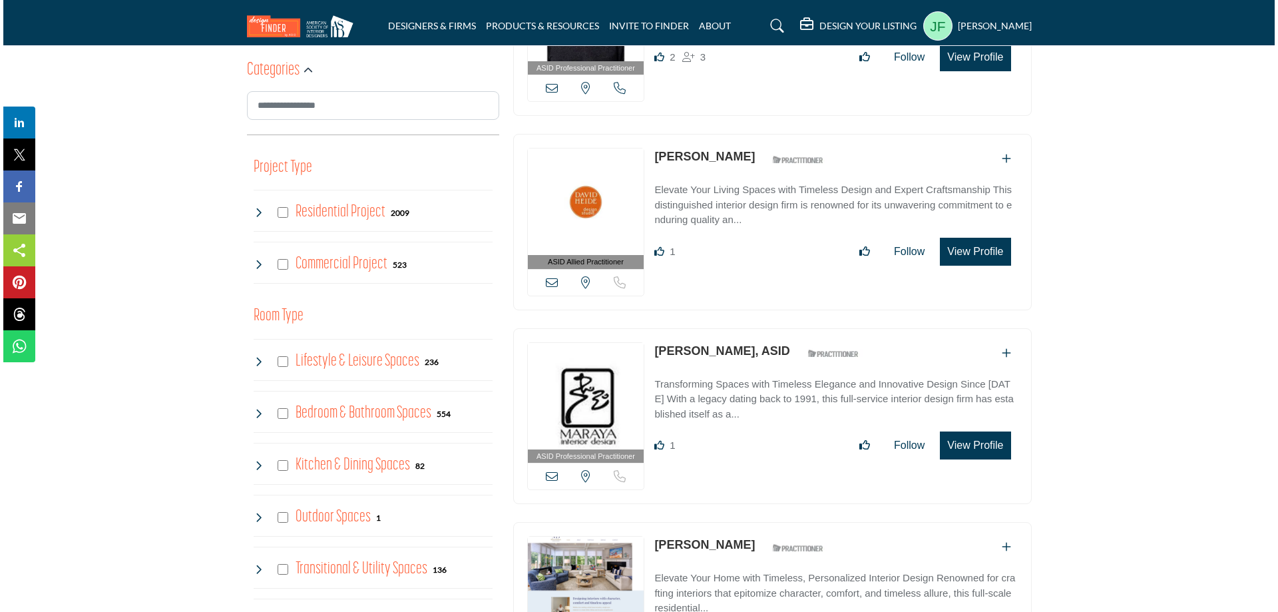
scroll to position [466, 0]
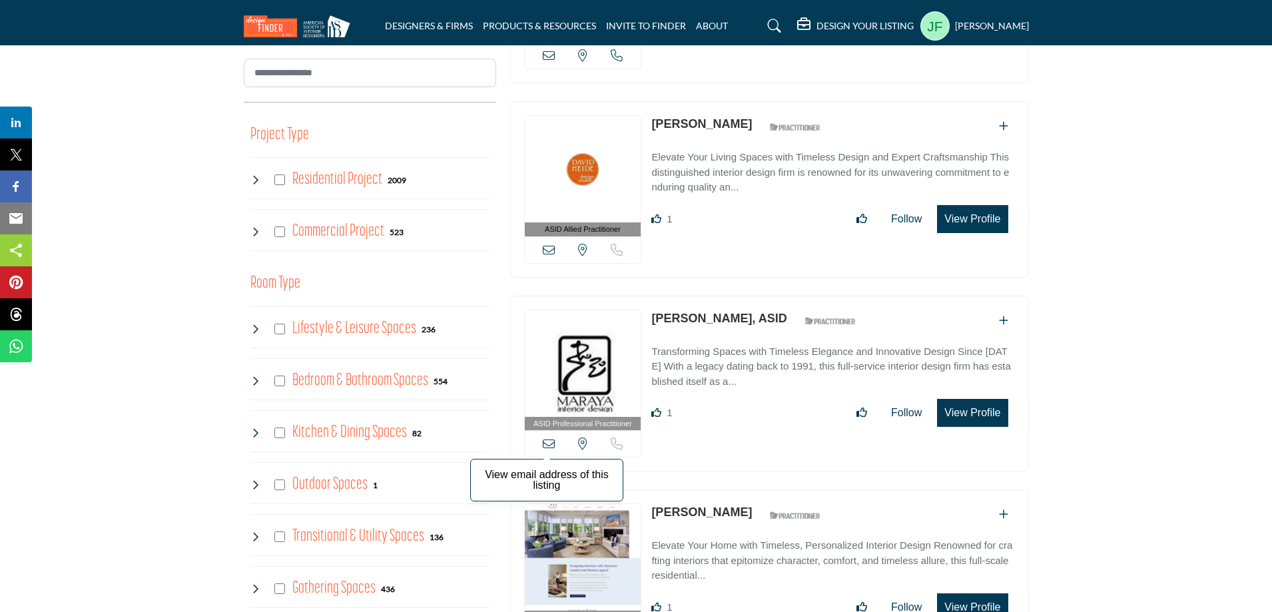
click at [548, 441] on icon at bounding box center [549, 443] width 12 height 12
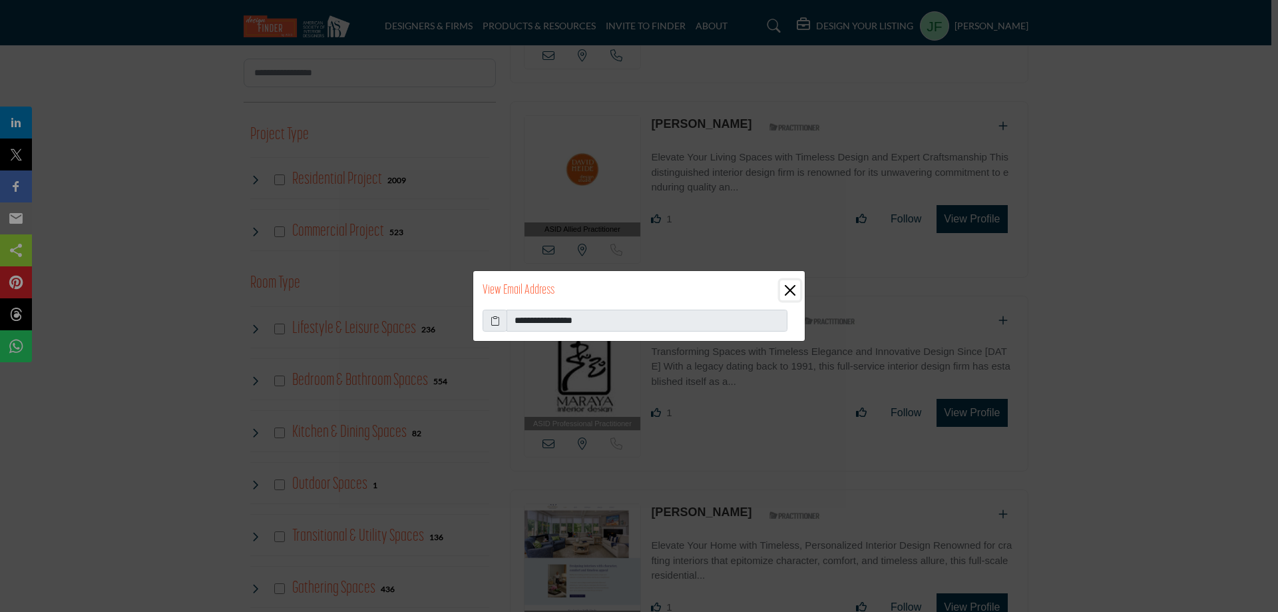
click at [796, 284] on button "Close" at bounding box center [790, 290] width 20 height 20
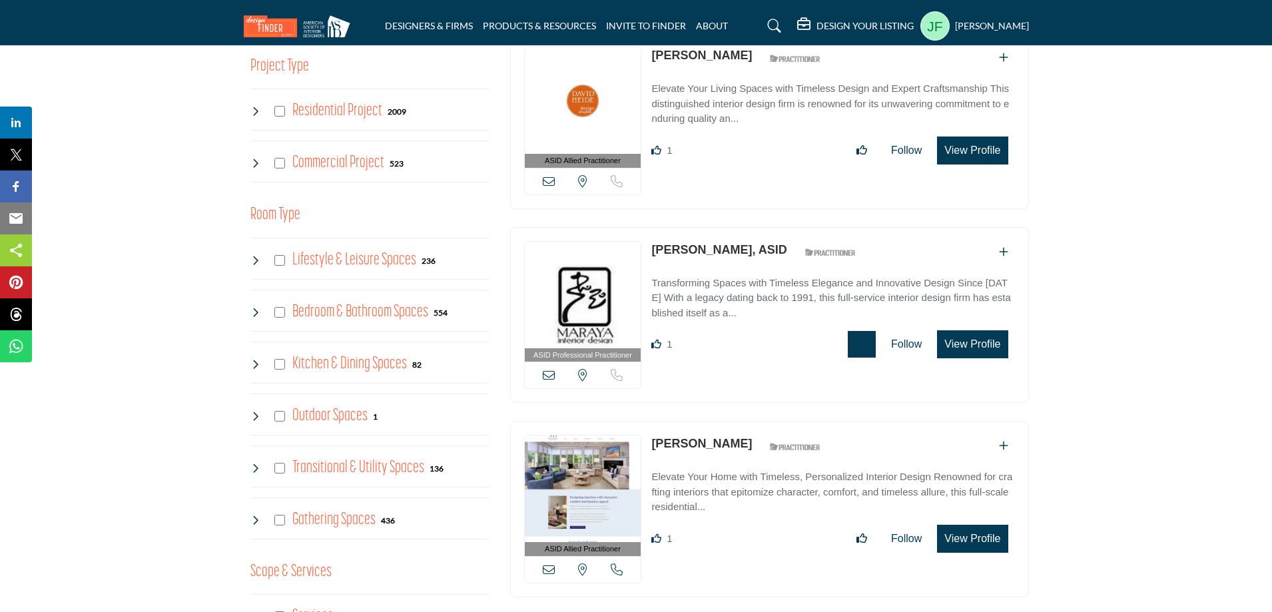
scroll to position [666, 0]
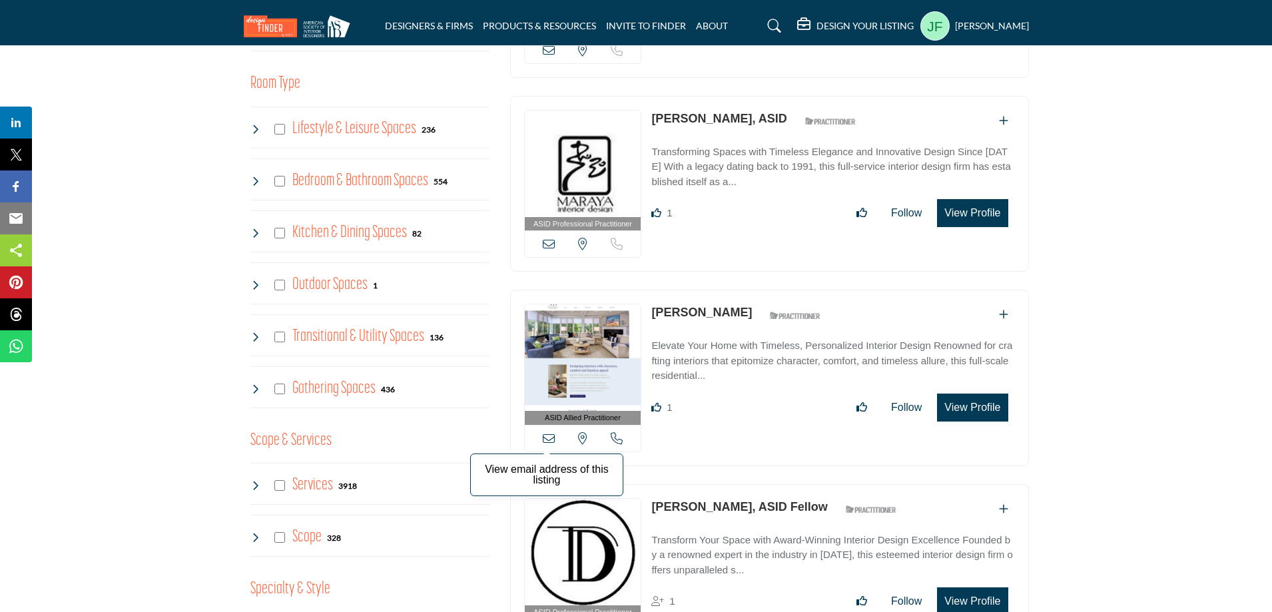
click at [551, 435] on icon at bounding box center [549, 438] width 12 height 12
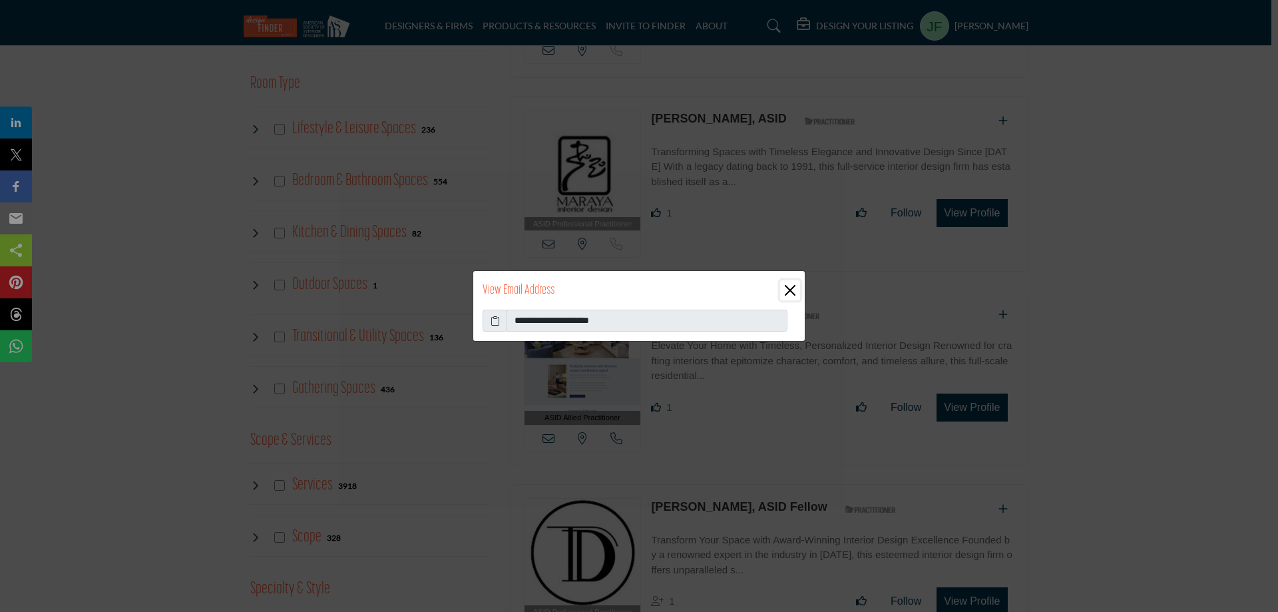
click at [790, 292] on button "Close" at bounding box center [790, 290] width 20 height 20
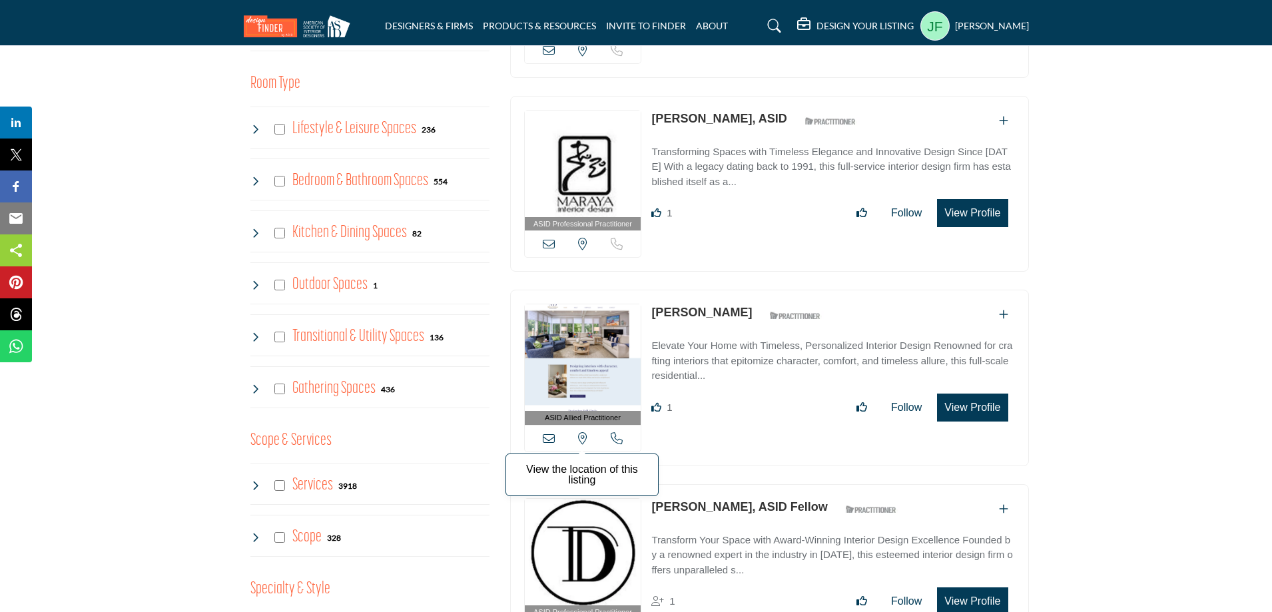
click at [586, 437] on icon at bounding box center [582, 438] width 9 height 12
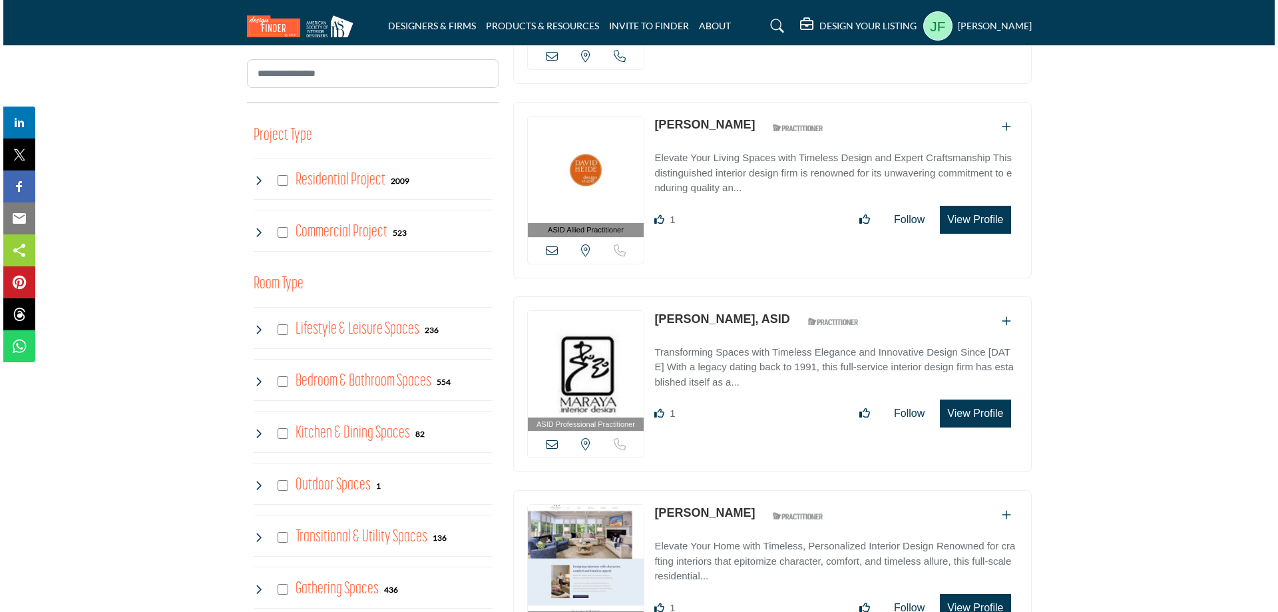
scroll to position [466, 0]
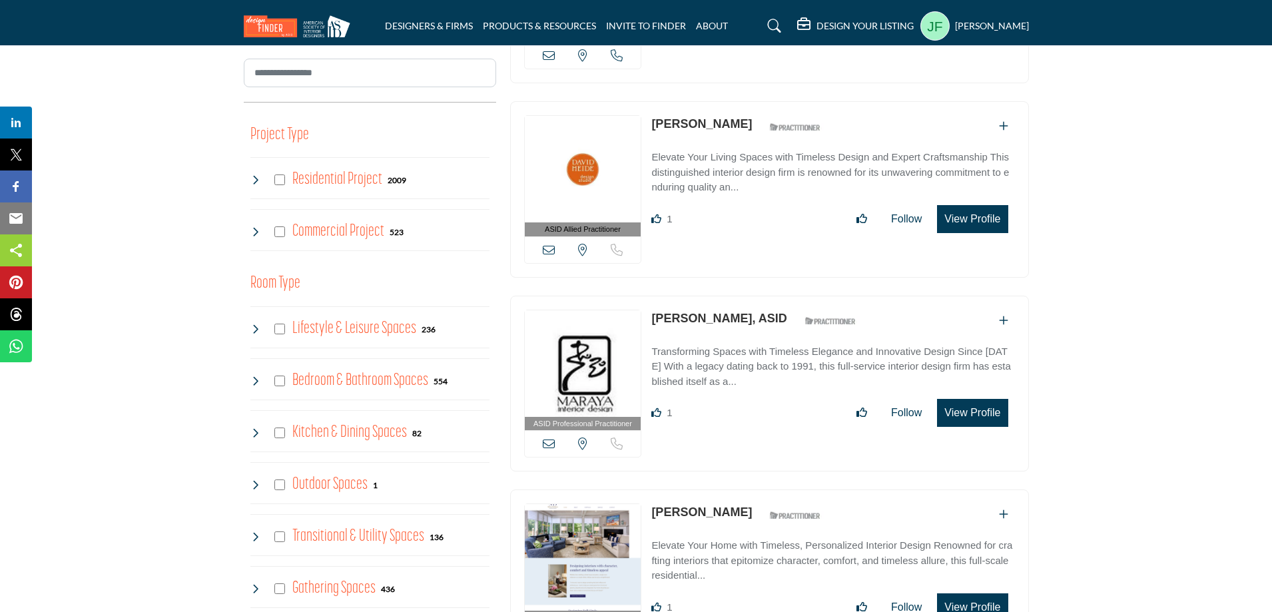
click at [963, 409] on button "View Profile" at bounding box center [972, 413] width 71 height 28
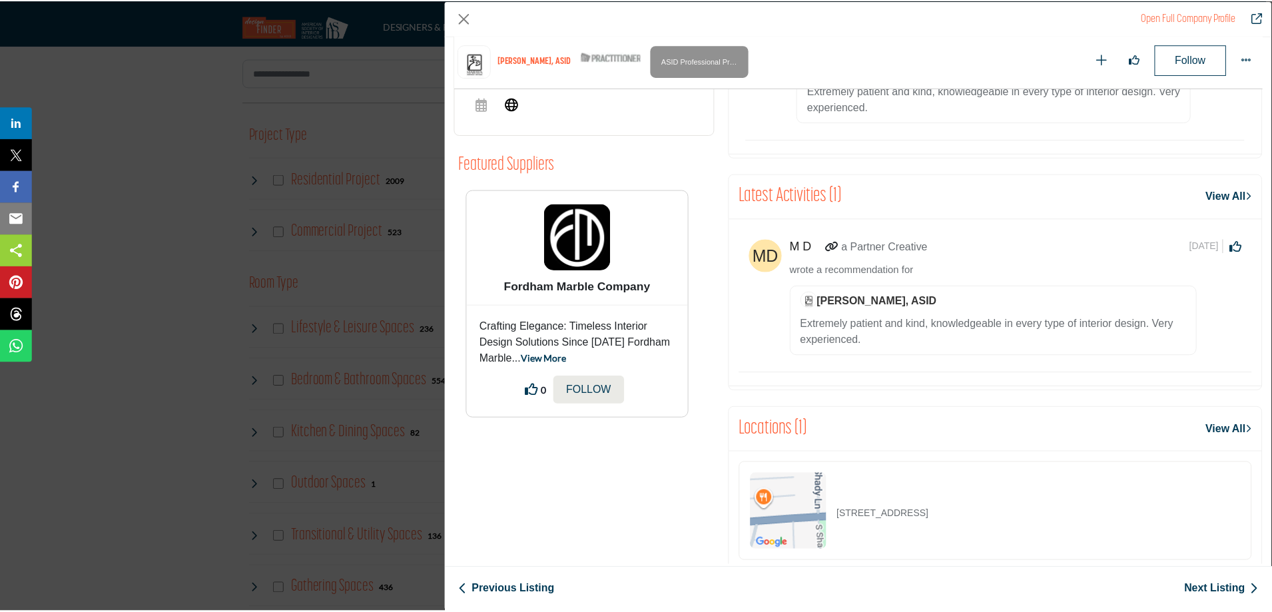
scroll to position [769, 0]
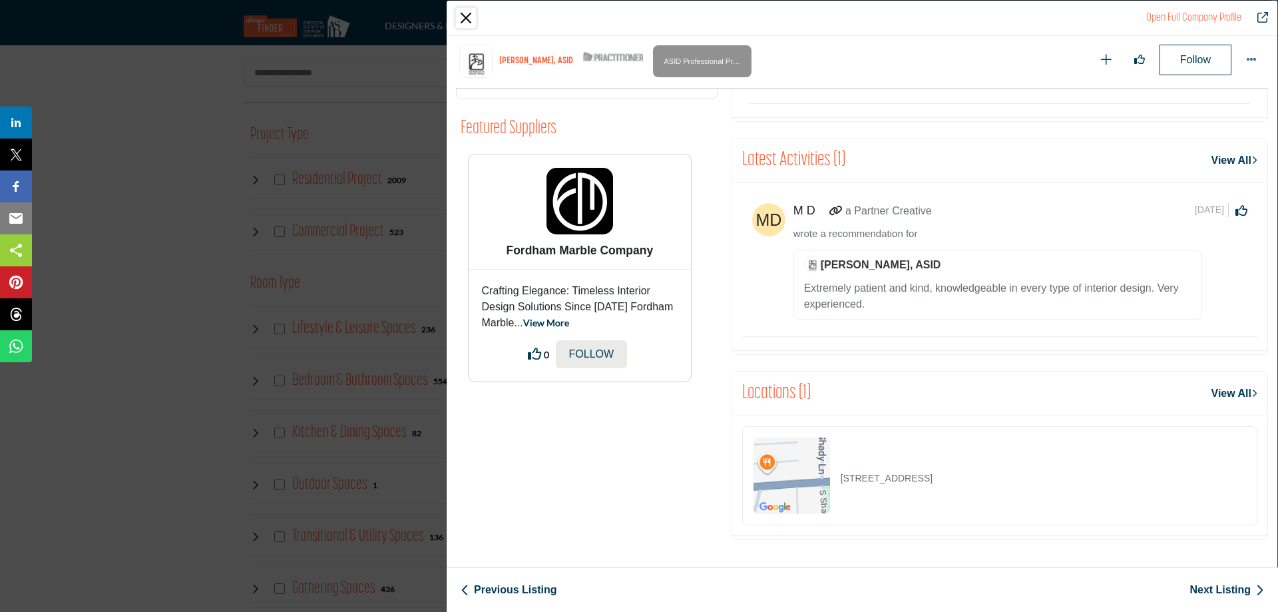
click at [467, 13] on button "Close" at bounding box center [466, 18] width 20 height 20
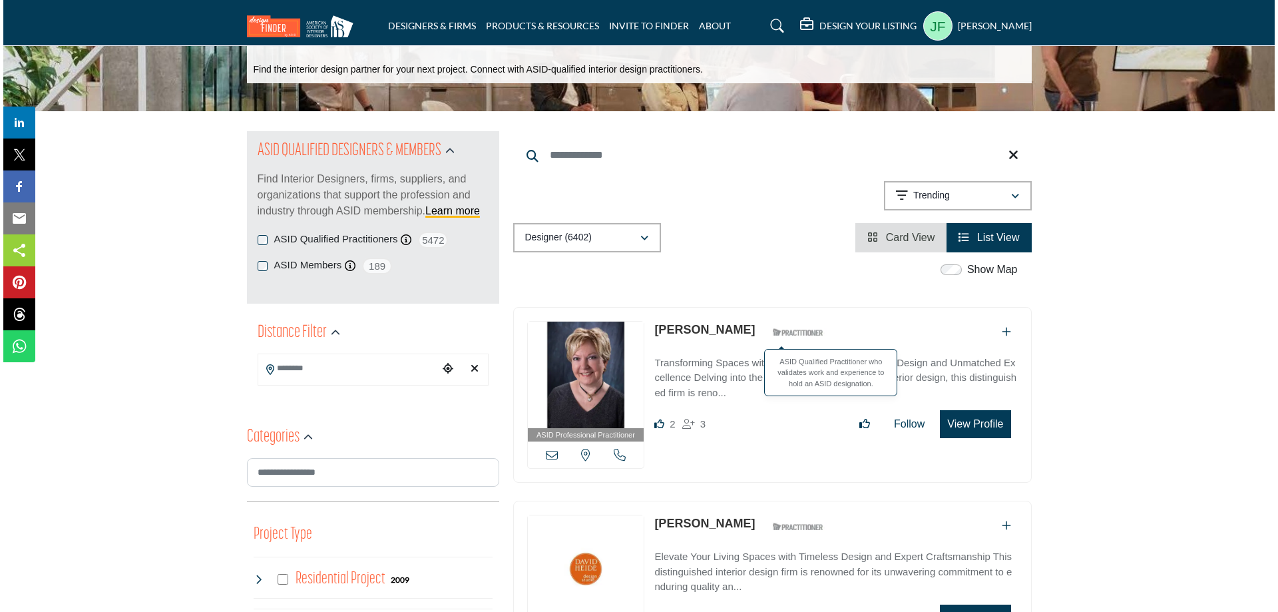
scroll to position [0, 0]
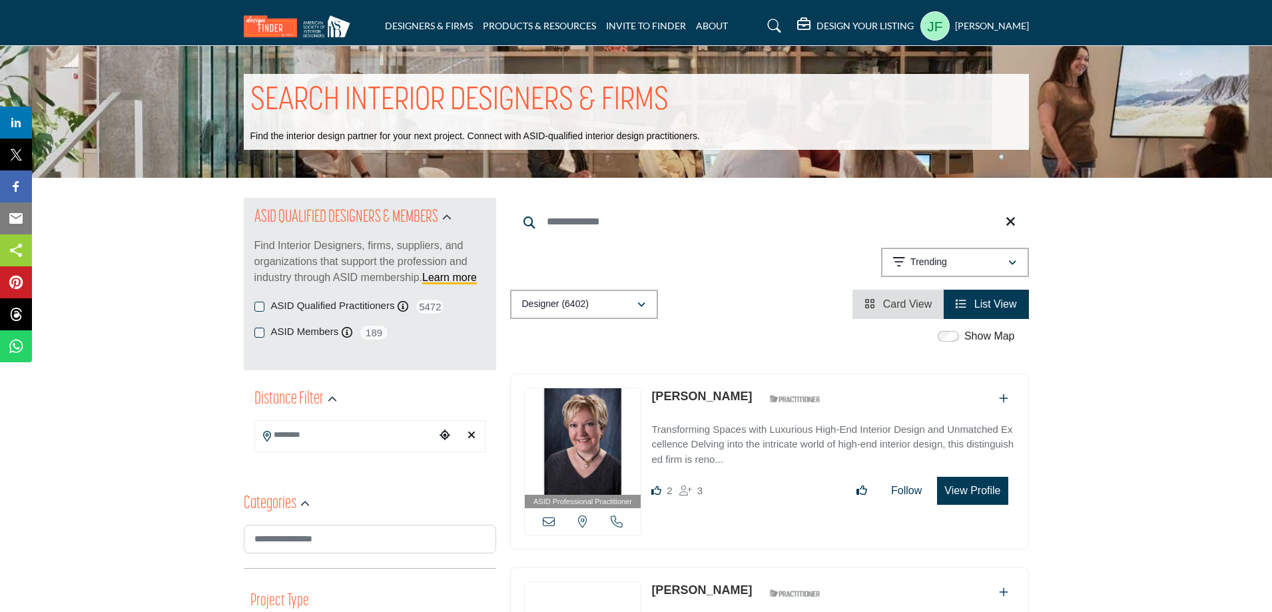
click at [991, 490] on button "View Profile" at bounding box center [972, 491] width 71 height 28
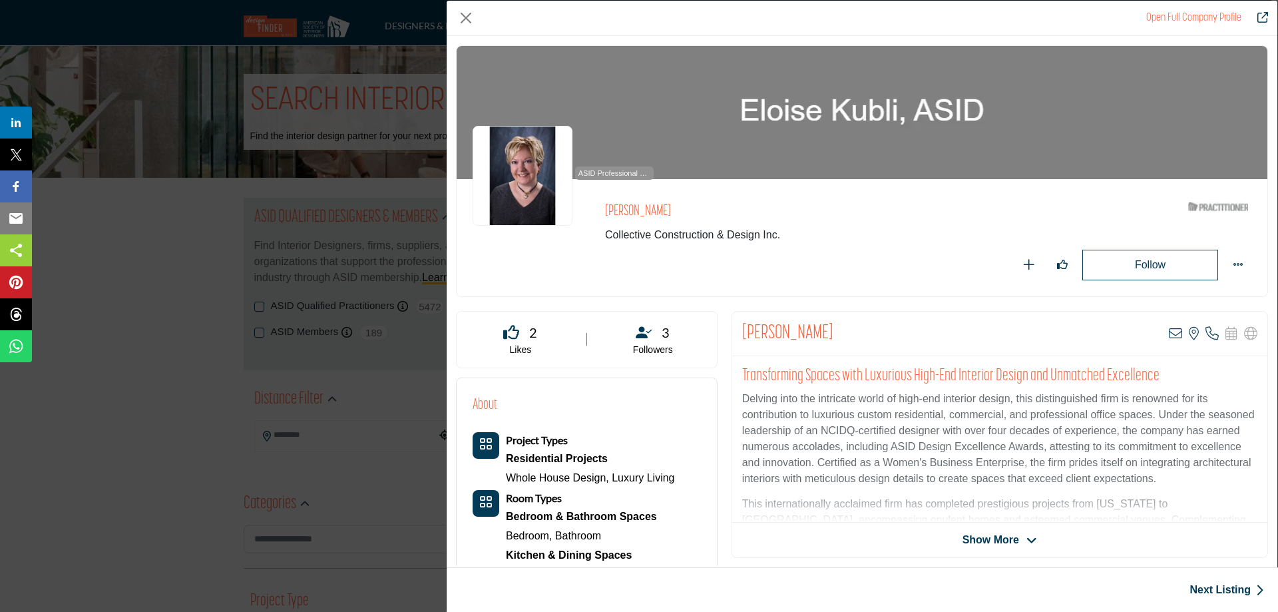
click at [1205, 17] on link "Open Full Company Profile" at bounding box center [1193, 18] width 95 height 11
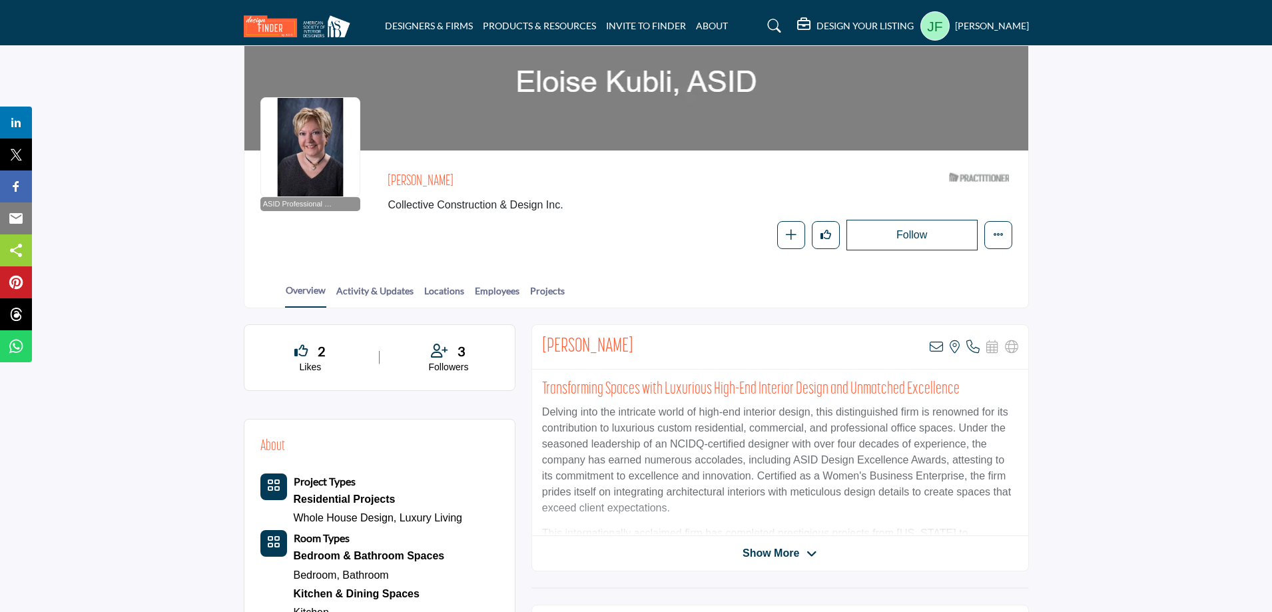
click at [191, 218] on section "Home Designers & Firms Eloise Kubli ASID Professional Practitioner ASID Profess…" at bounding box center [636, 143] width 1272 height 329
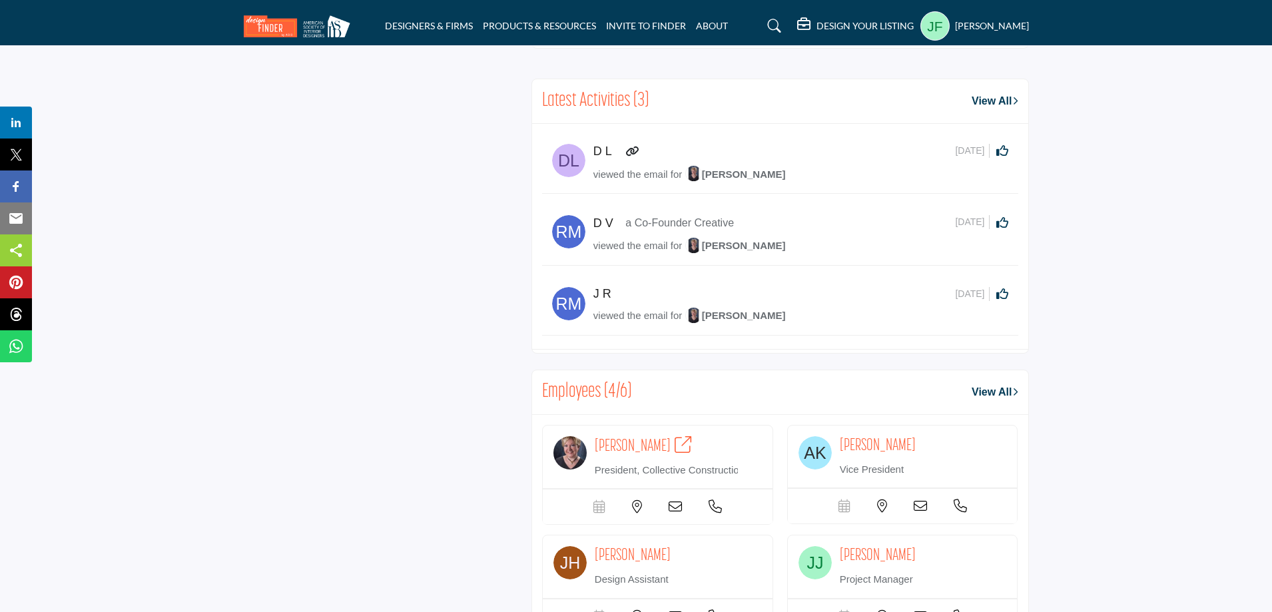
scroll to position [1863, 0]
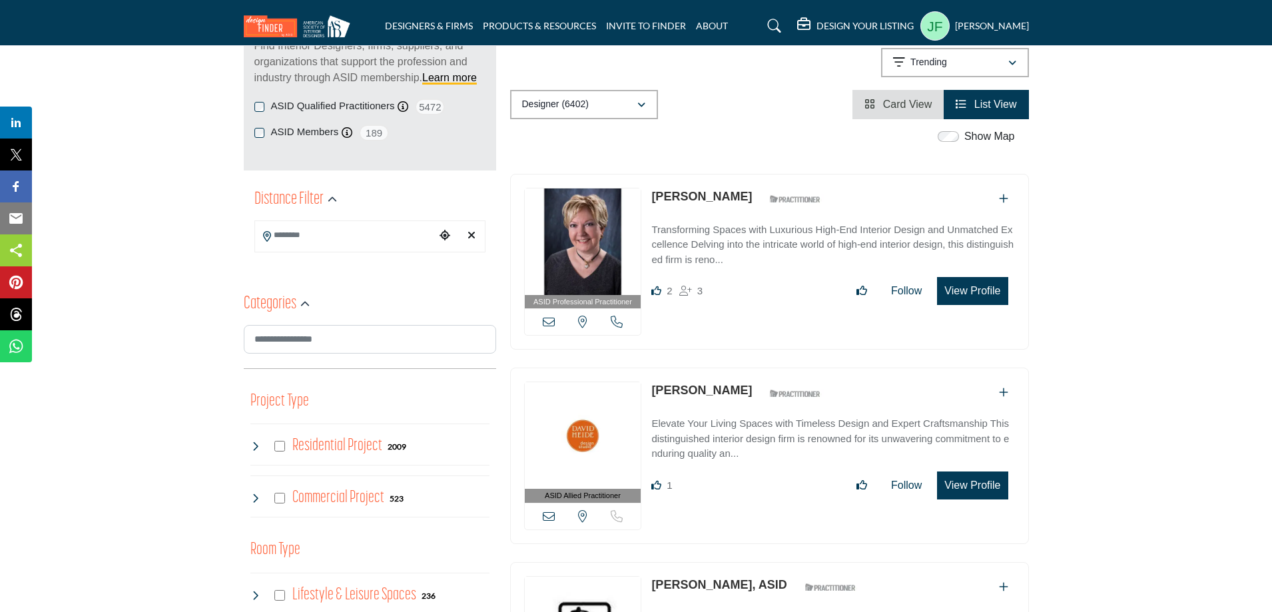
click at [983, 295] on button "View Profile" at bounding box center [972, 291] width 71 height 28
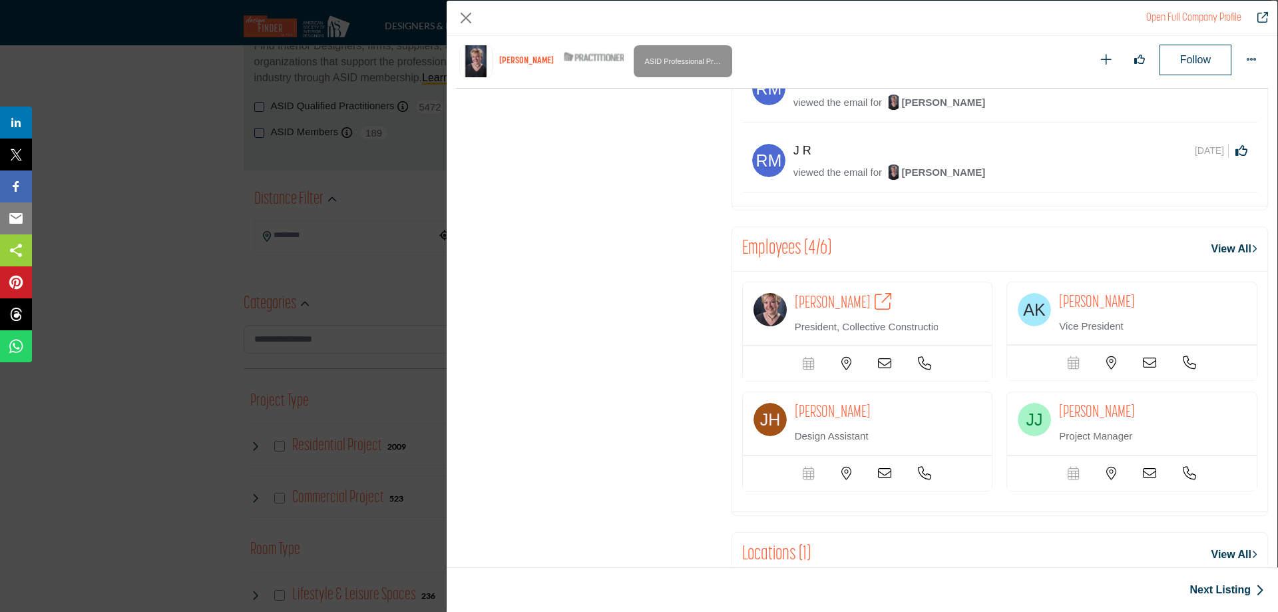
scroll to position [1693, 0]
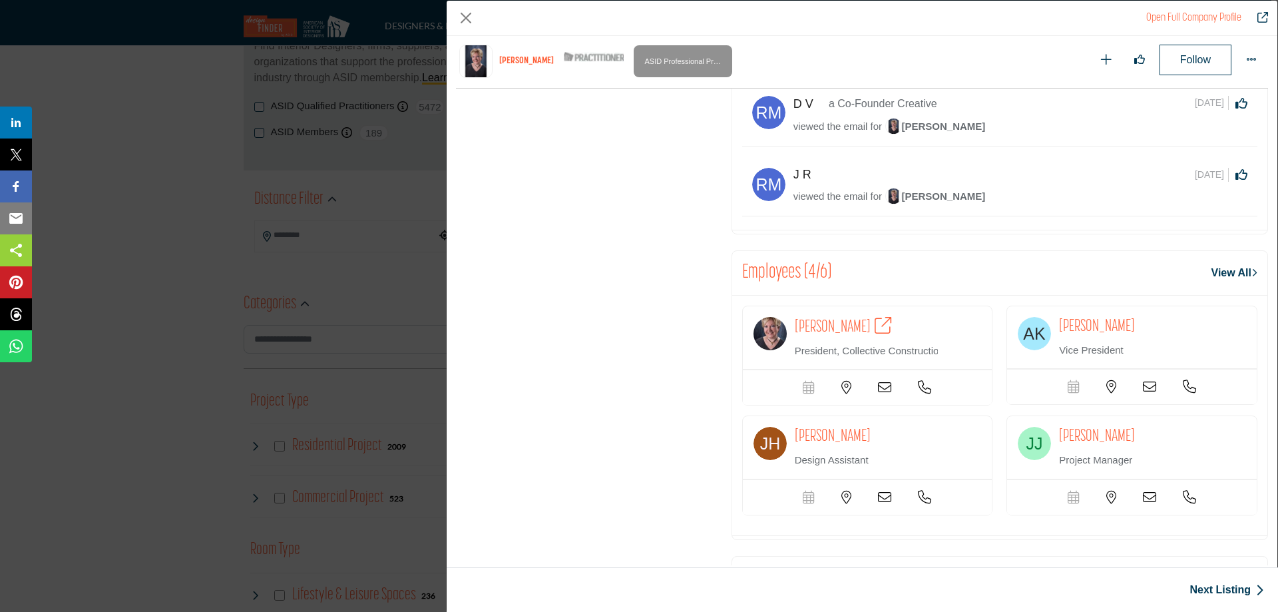
click at [1227, 281] on link "View All" at bounding box center [1235, 273] width 46 height 16
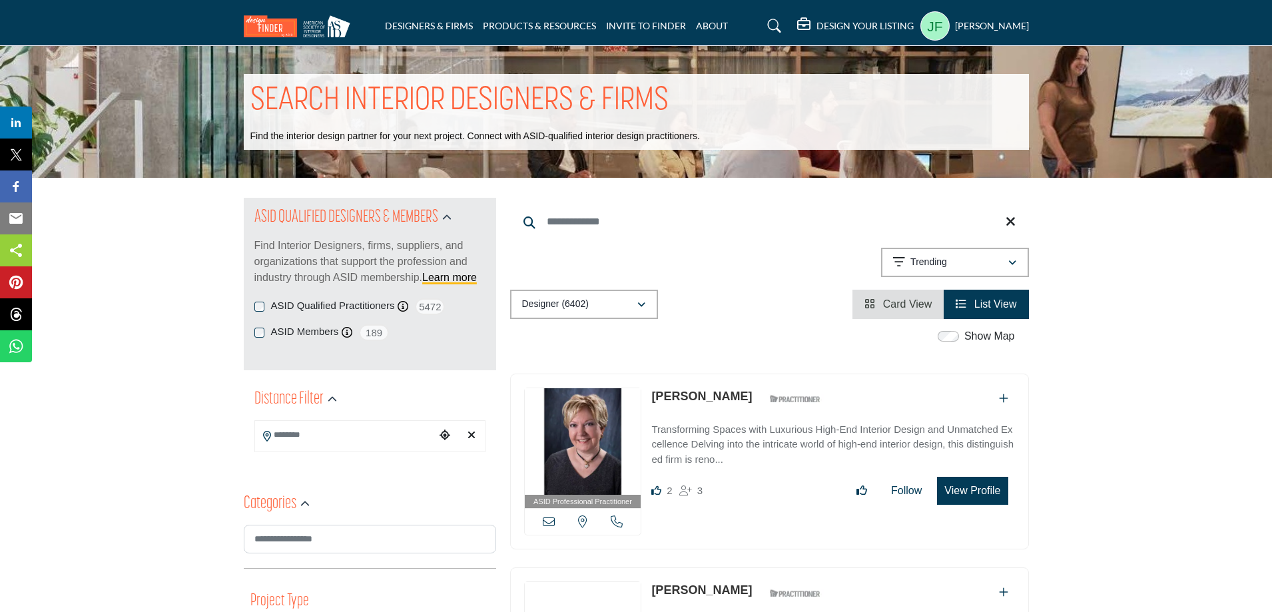
click at [957, 29] on h5 "[PERSON_NAME]" at bounding box center [992, 25] width 74 height 13
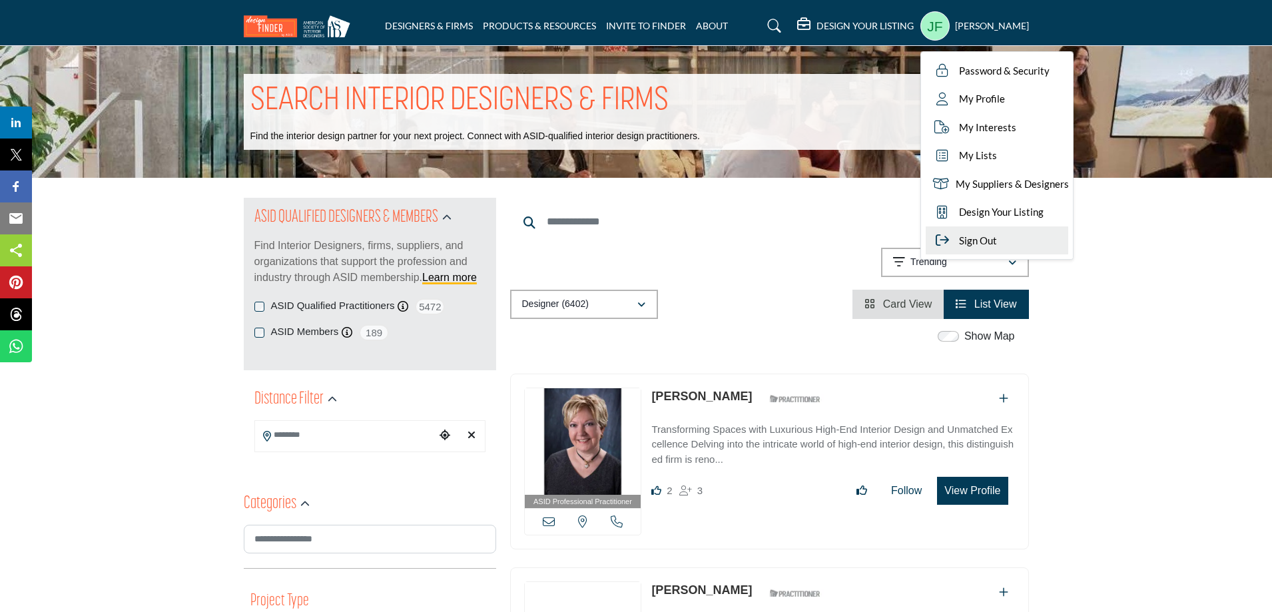
click at [959, 246] on span "Sign Out" at bounding box center [978, 240] width 38 height 15
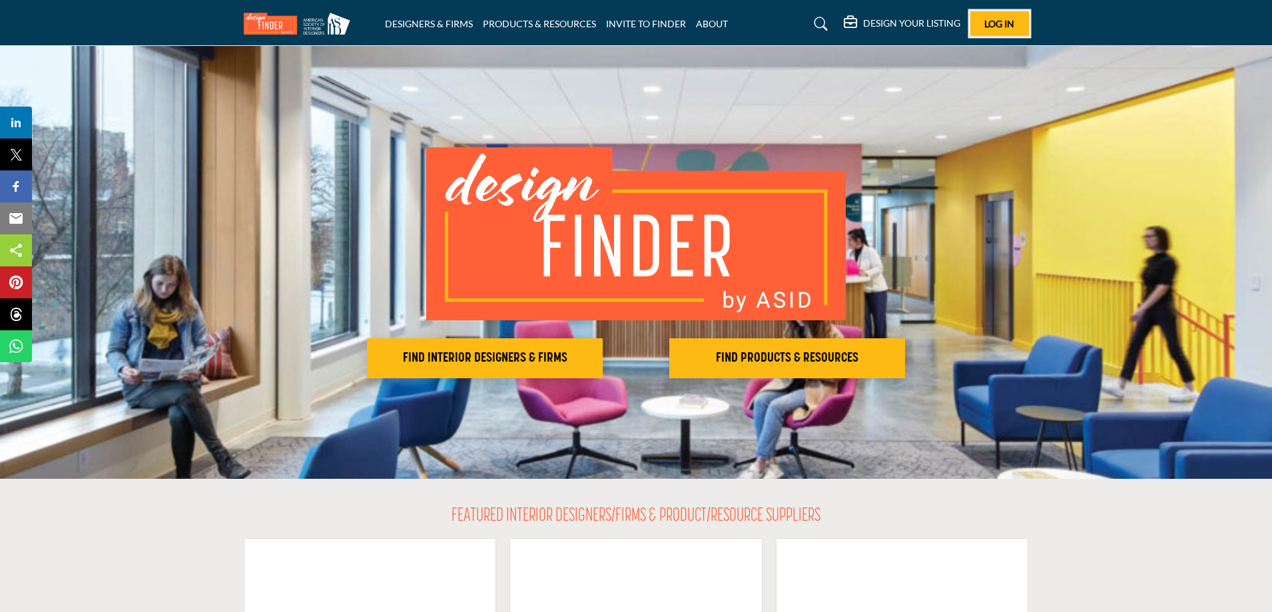
click at [988, 18] on span "Log In" at bounding box center [999, 23] width 30 height 11
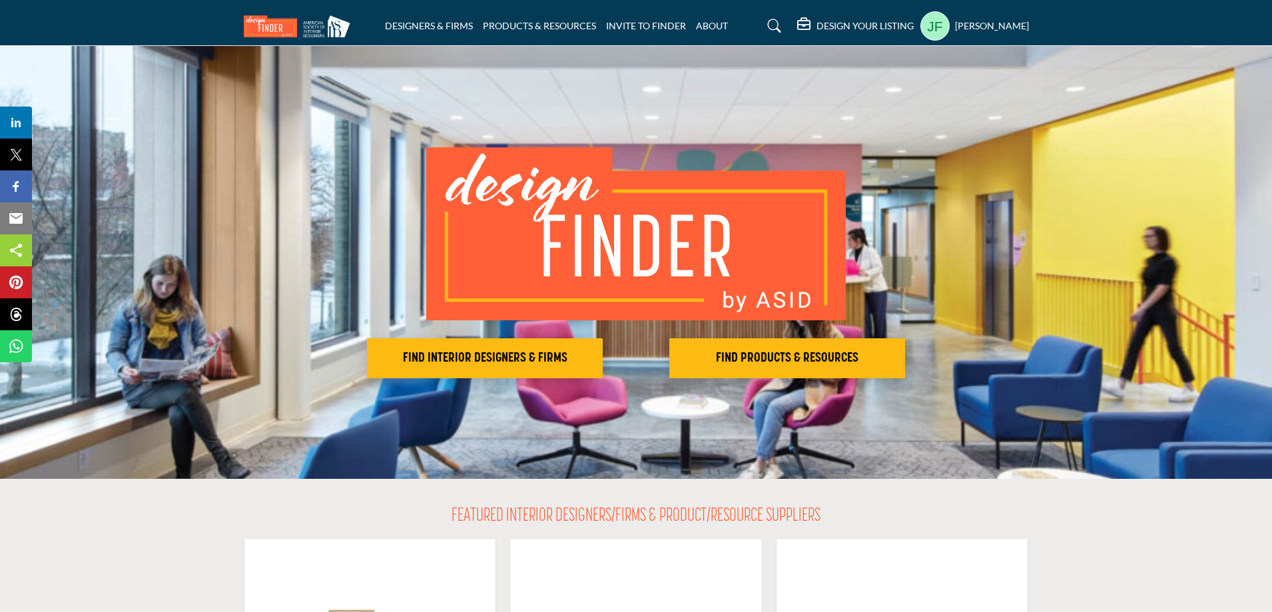
click at [974, 29] on h5 "Jared Fitterman" at bounding box center [992, 25] width 74 height 13
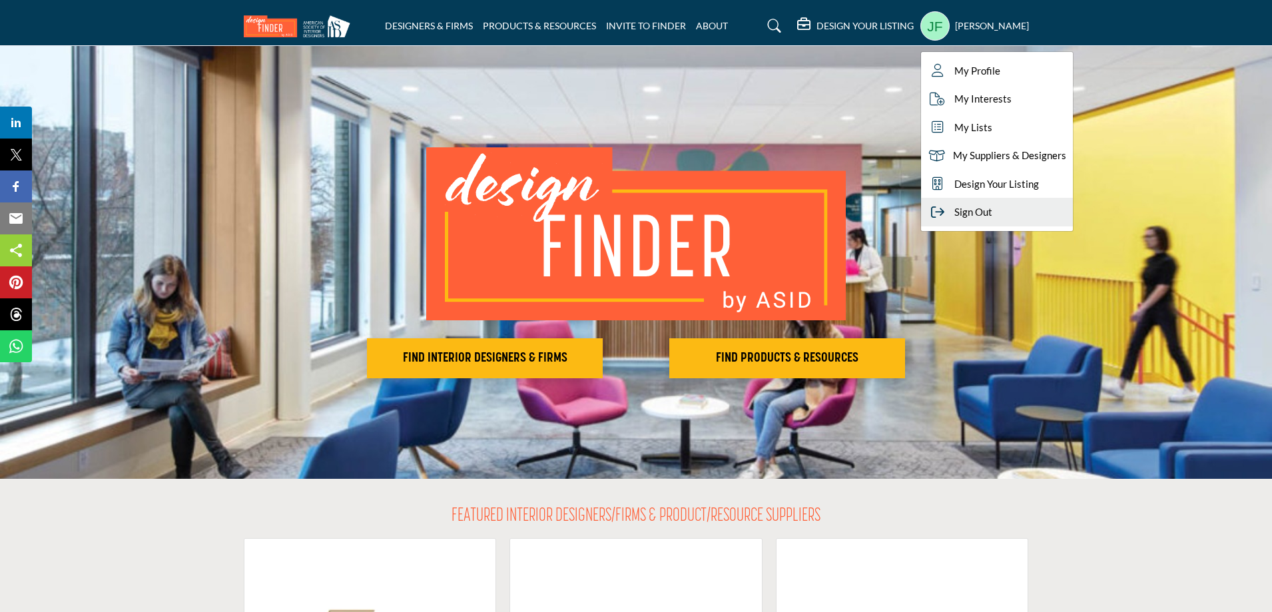
click at [961, 212] on span "Sign Out" at bounding box center [973, 211] width 38 height 15
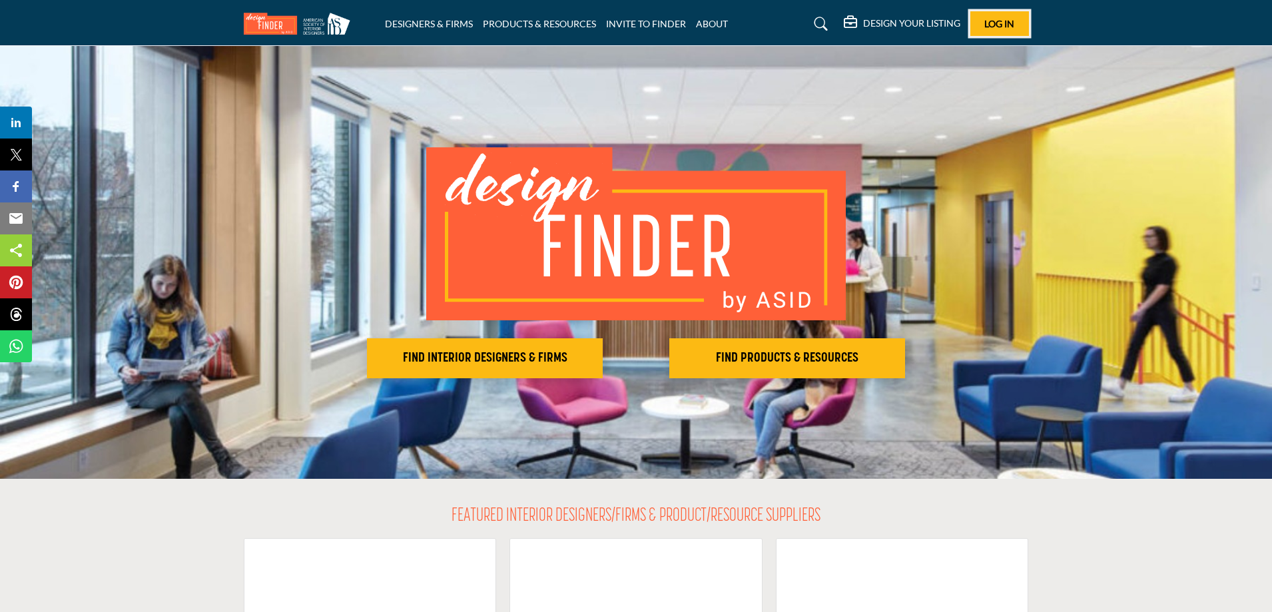
click at [999, 27] on span "Log In" at bounding box center [999, 23] width 30 height 11
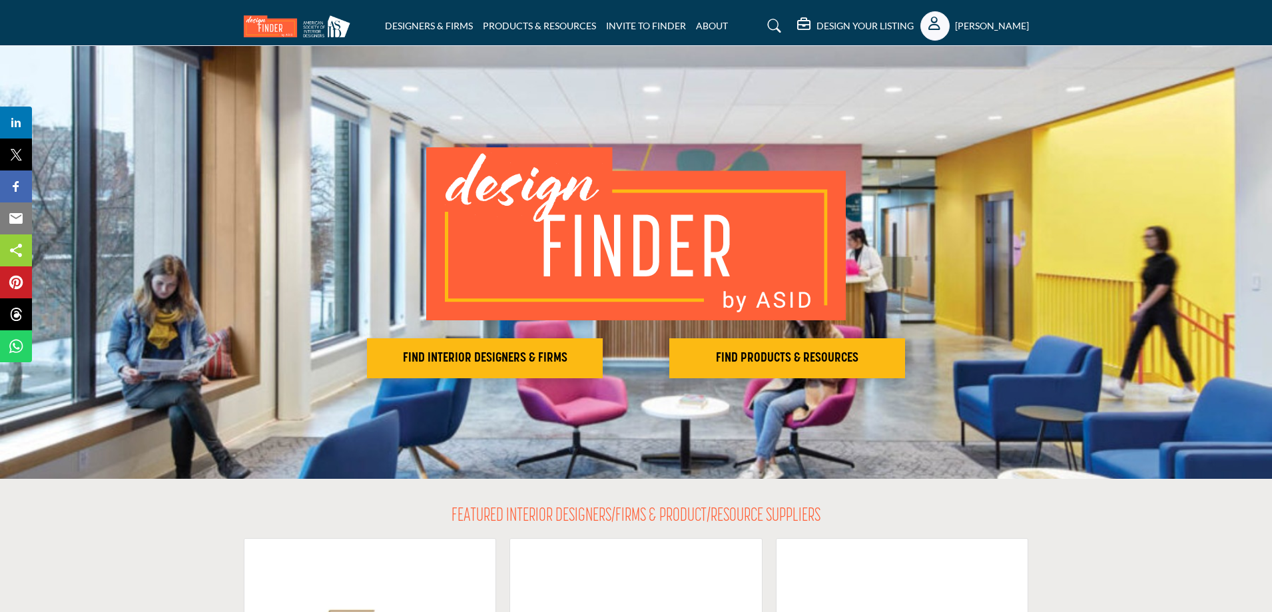
click at [1002, 31] on h5 "Jared Fitterman" at bounding box center [992, 25] width 74 height 13
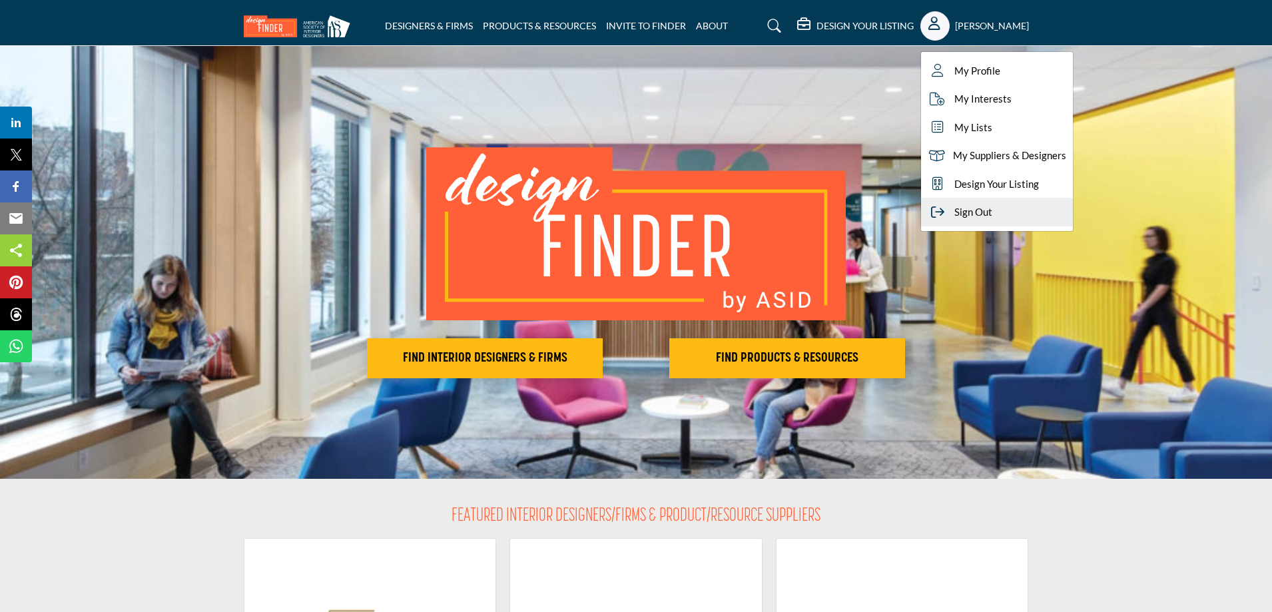
click at [971, 218] on span "Sign Out" at bounding box center [973, 211] width 38 height 15
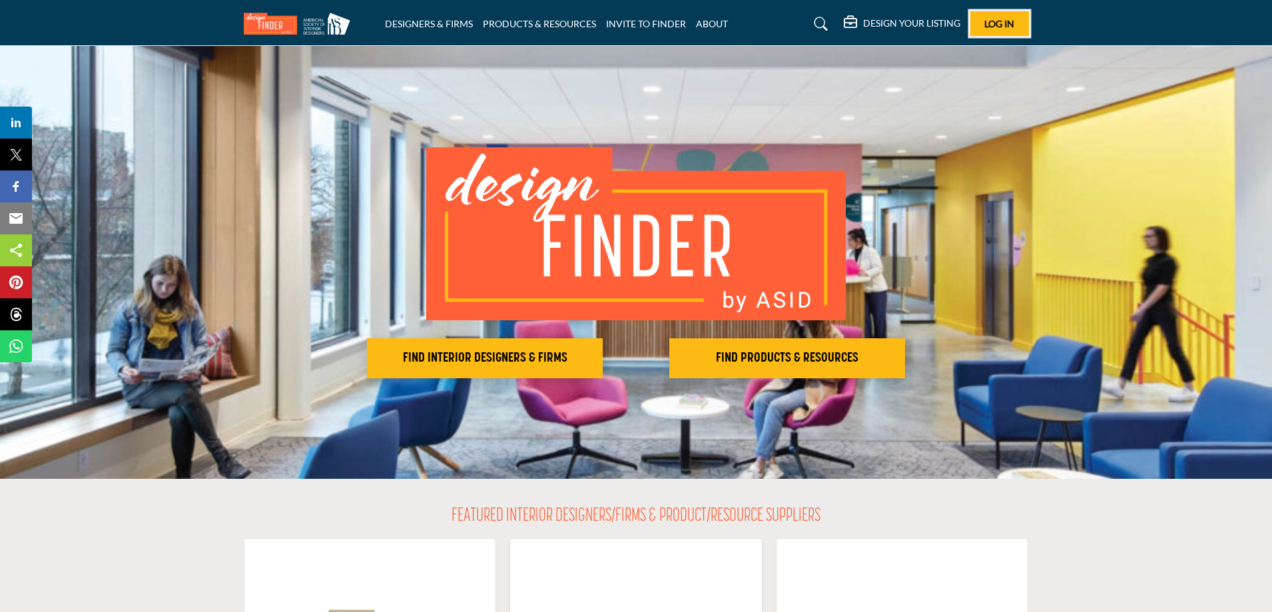
click at [983, 26] on button "Log In" at bounding box center [999, 23] width 59 height 25
click at [1009, 29] on button "Log In" at bounding box center [999, 23] width 59 height 25
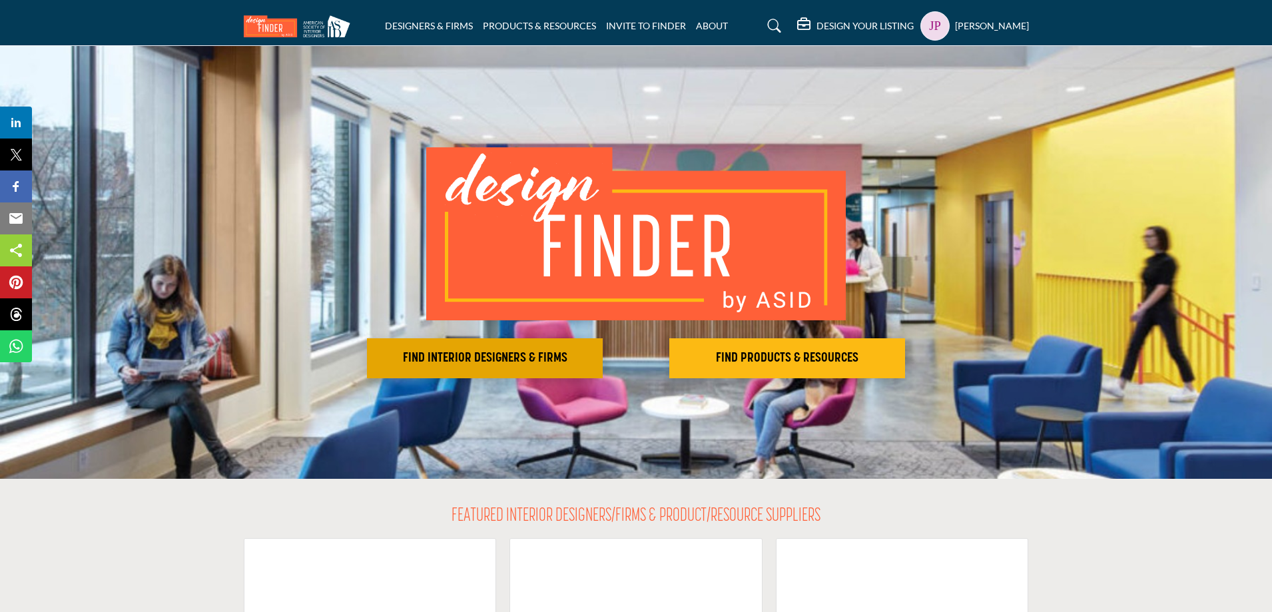
click at [546, 350] on h2 "FIND INTERIOR DESIGNERS & FIRMS" at bounding box center [485, 358] width 228 height 16
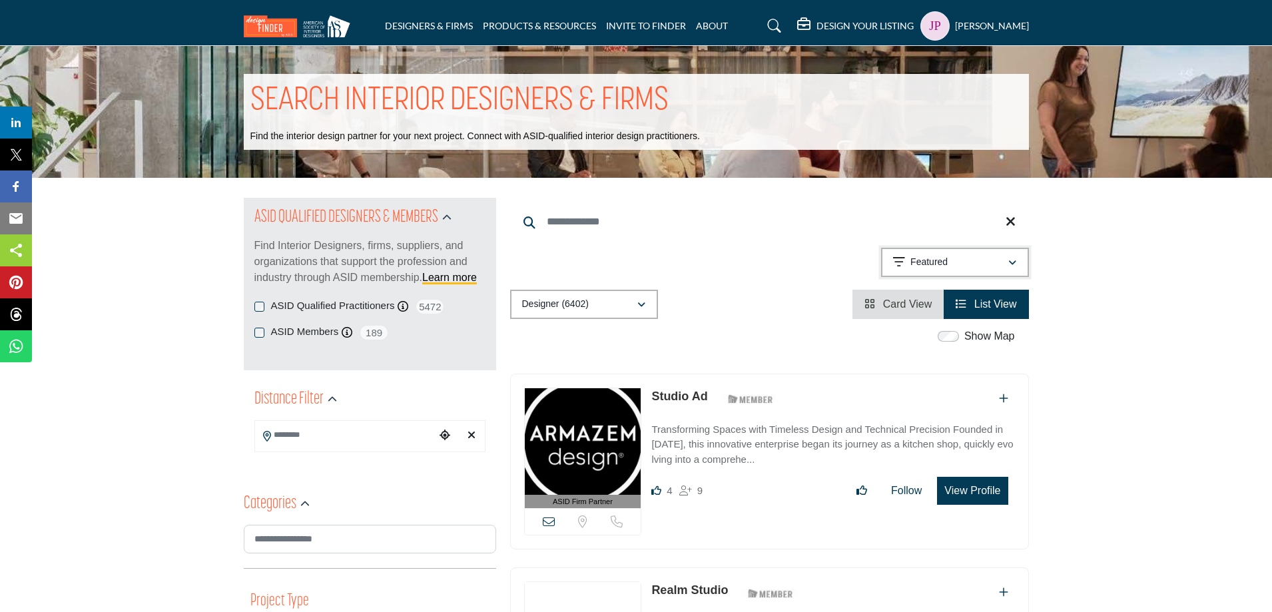
click at [935, 266] on p "Featured" at bounding box center [928, 262] width 37 height 13
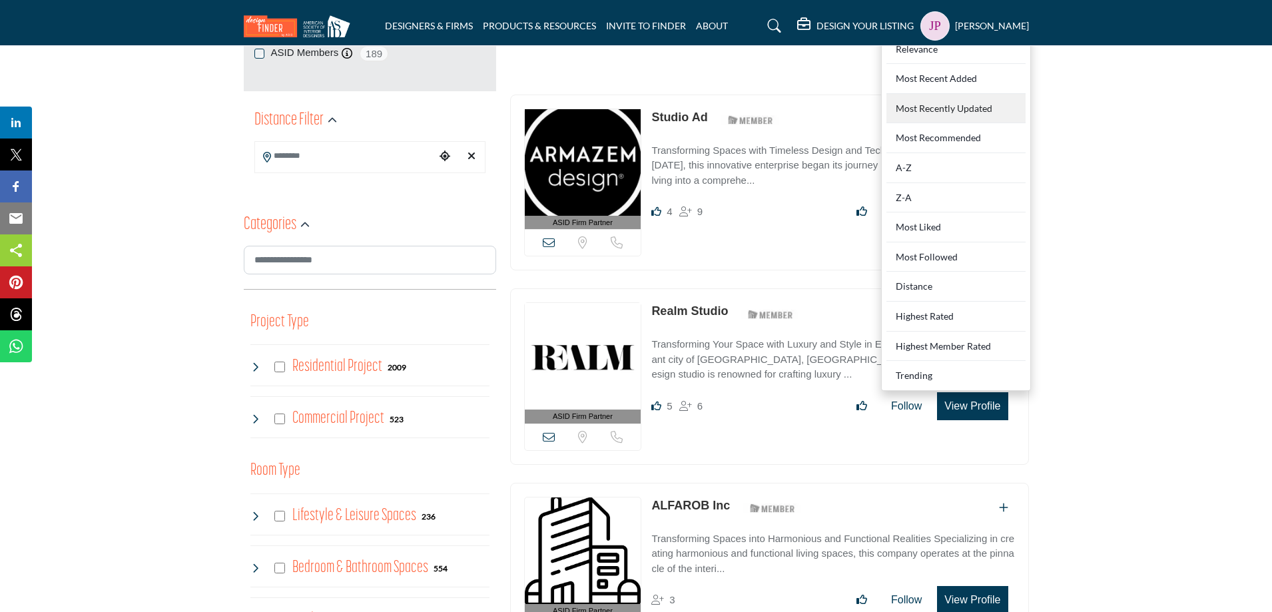
scroll to position [333, 0]
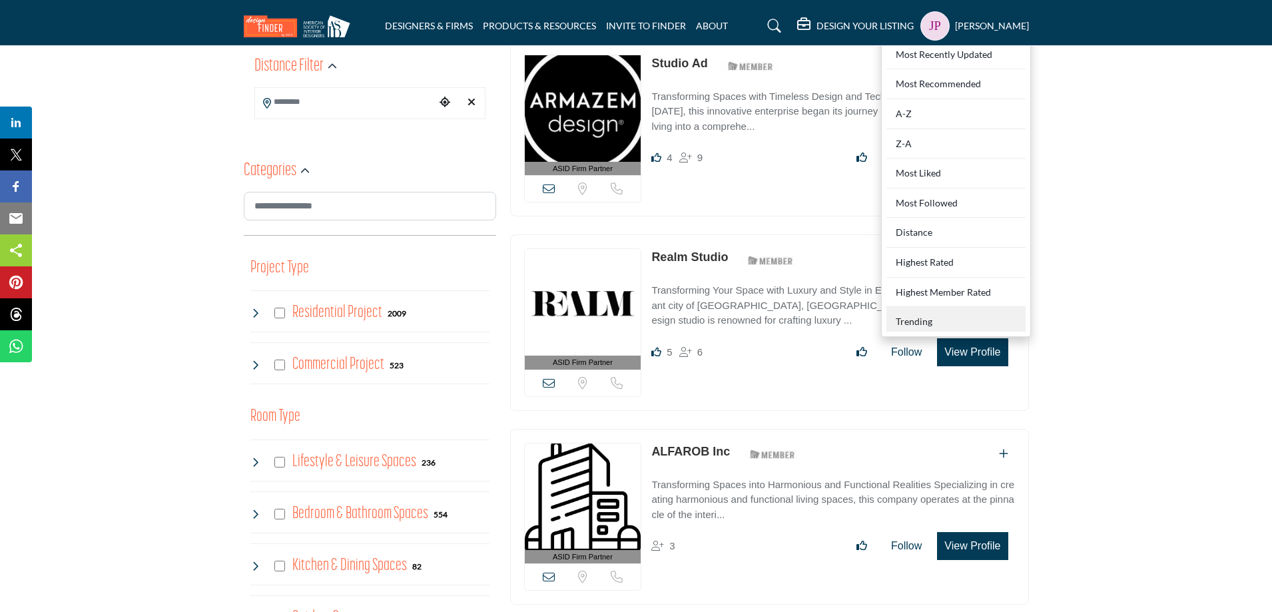
click at [916, 330] on div "Trending" at bounding box center [955, 319] width 139 height 25
